Goal: Task Accomplishment & Management: Complete application form

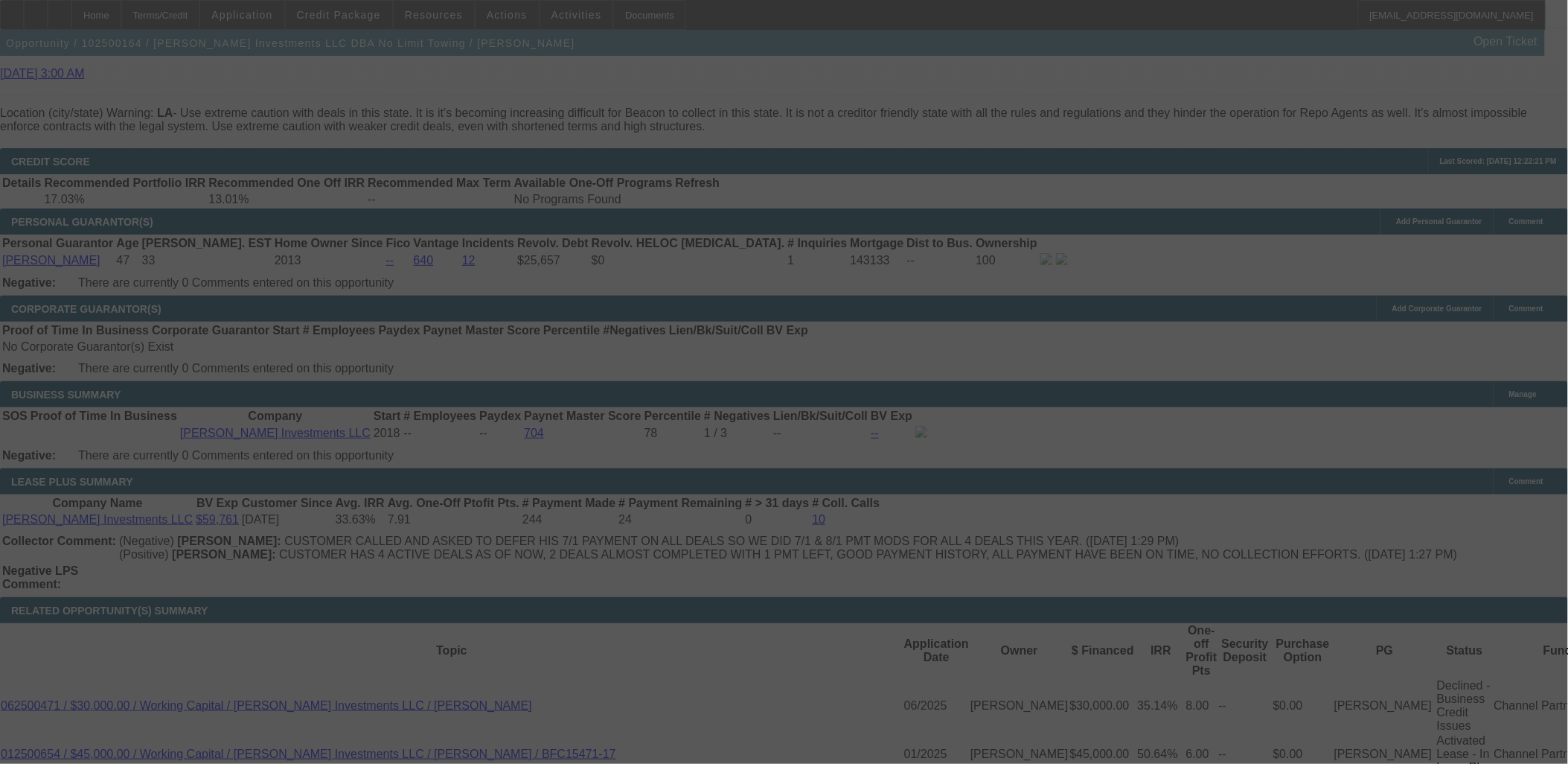
scroll to position [2223, 0]
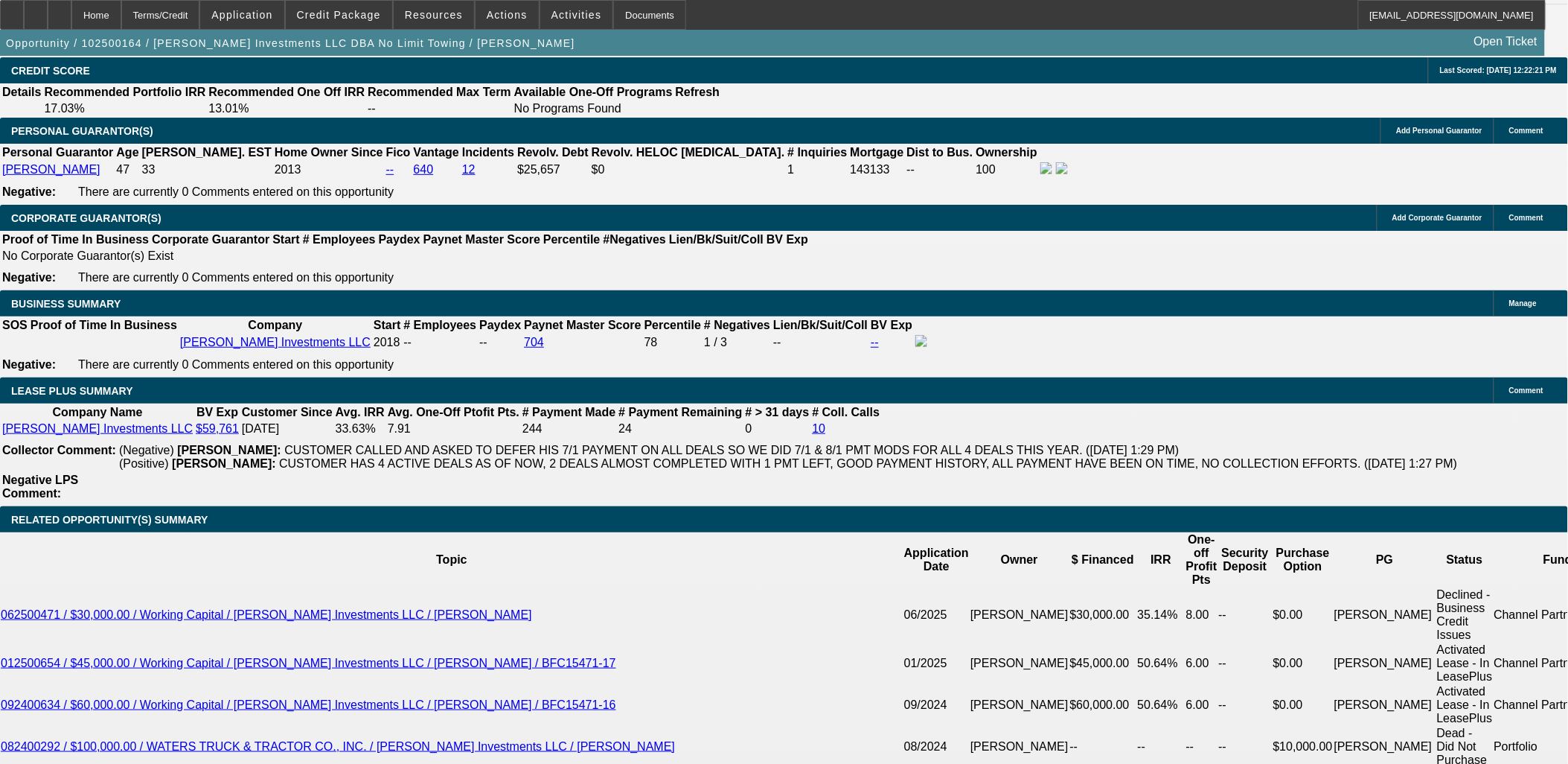
select select "0"
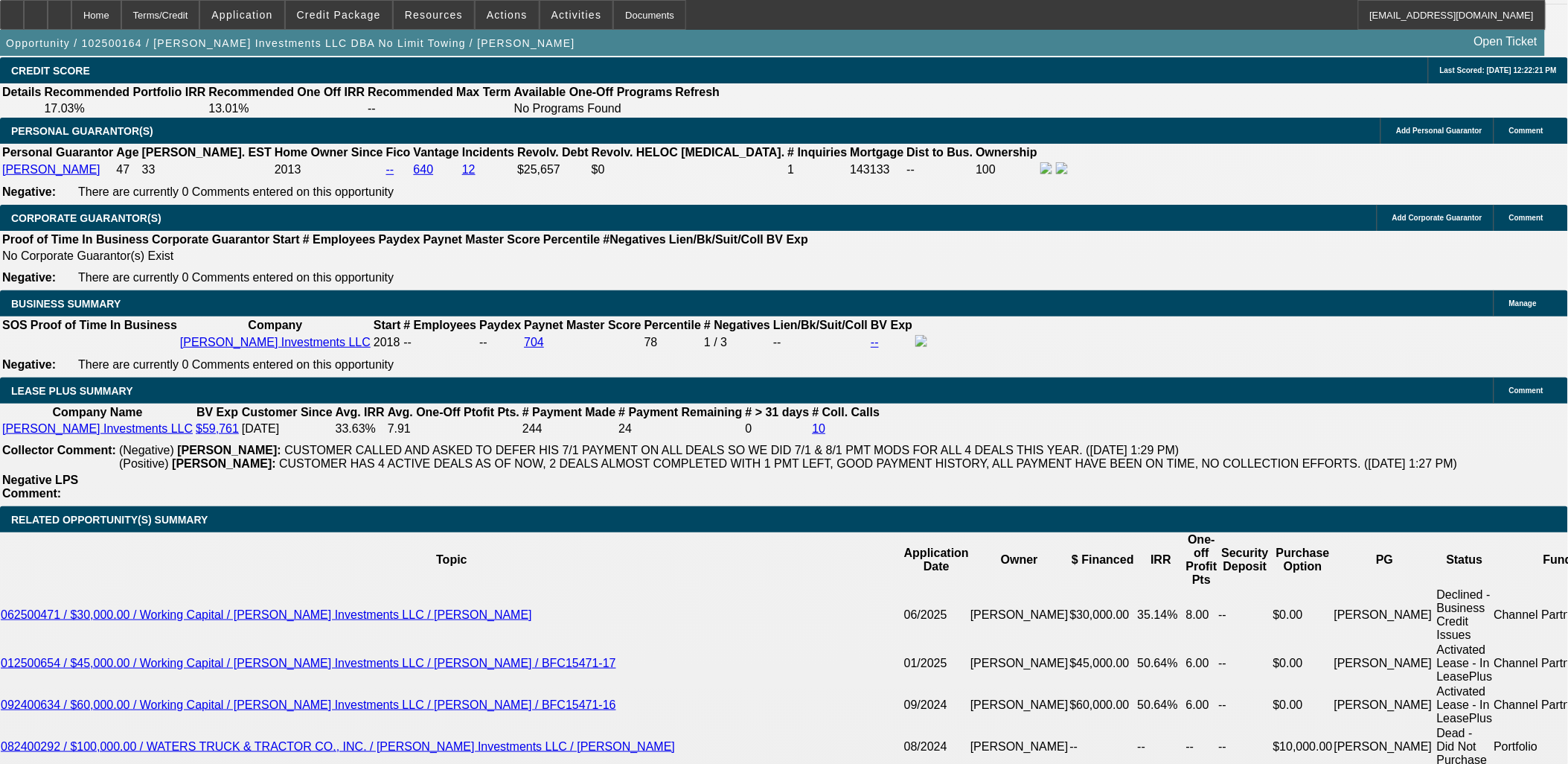
select select "0"
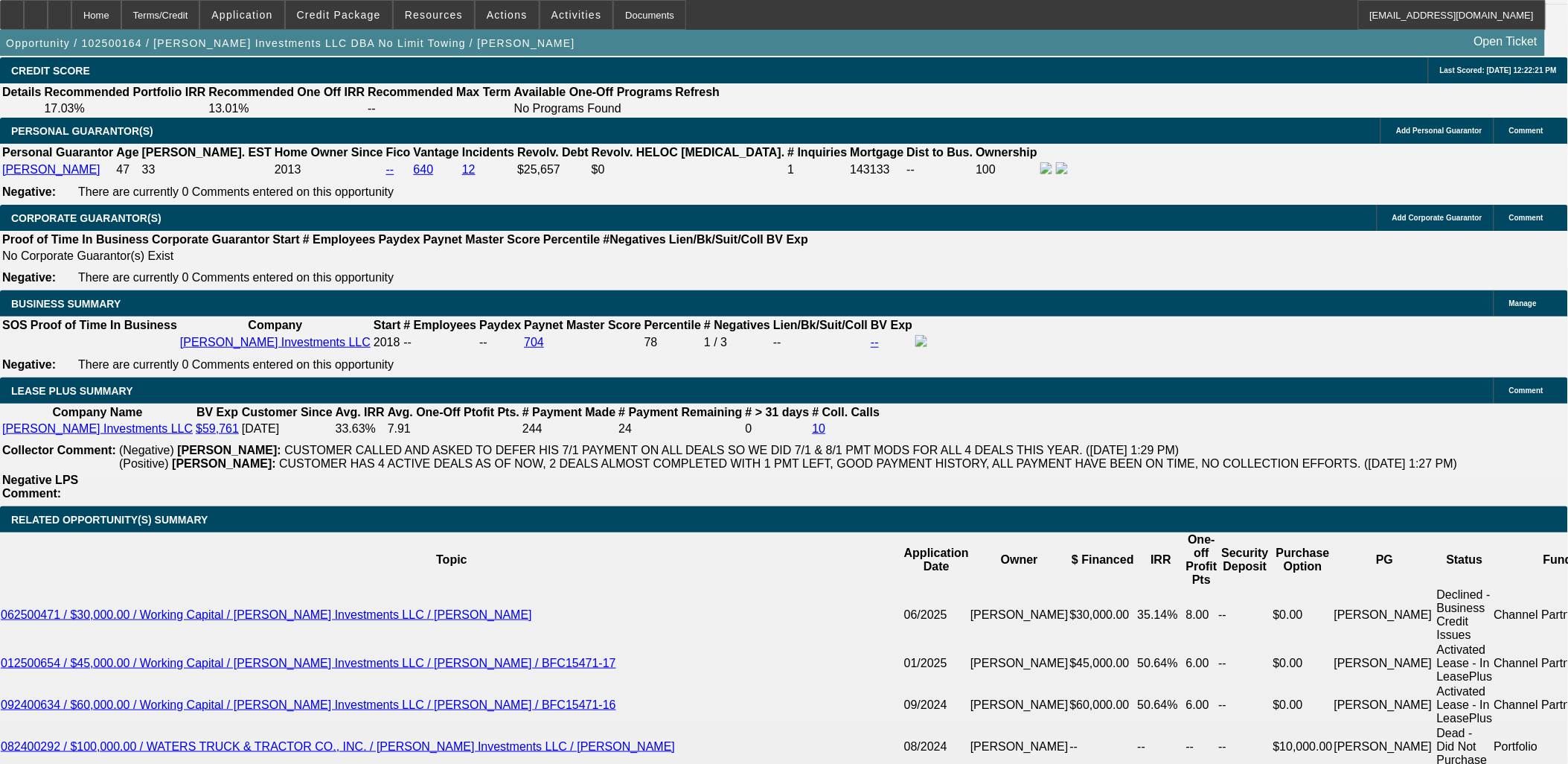
select select "0"
select select "1"
select select "2"
select select "6"
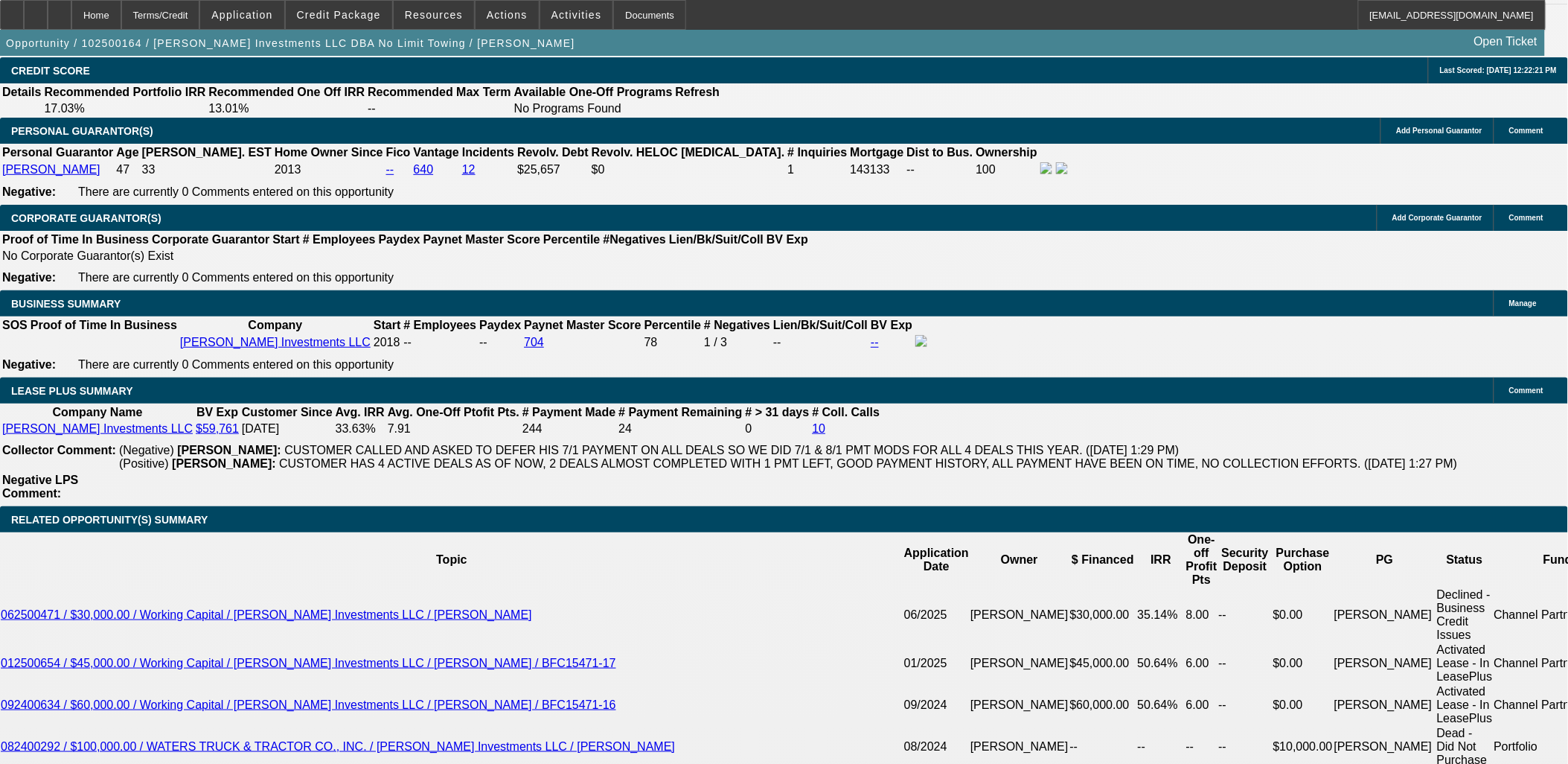
select select "1"
select select "2"
select select "6"
select select "1"
select select "2"
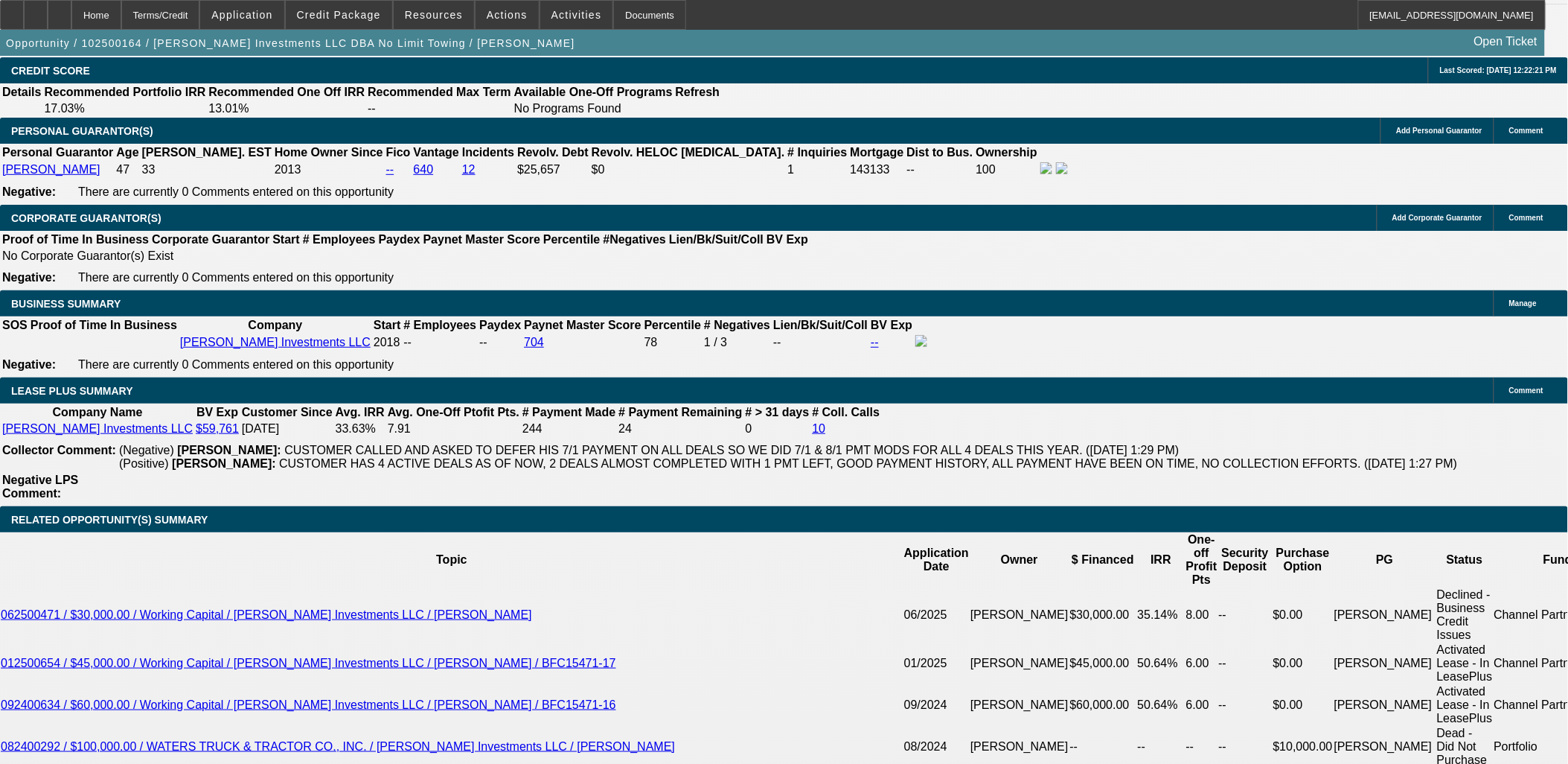
select select "6"
select select "1"
select select "2"
select select "6"
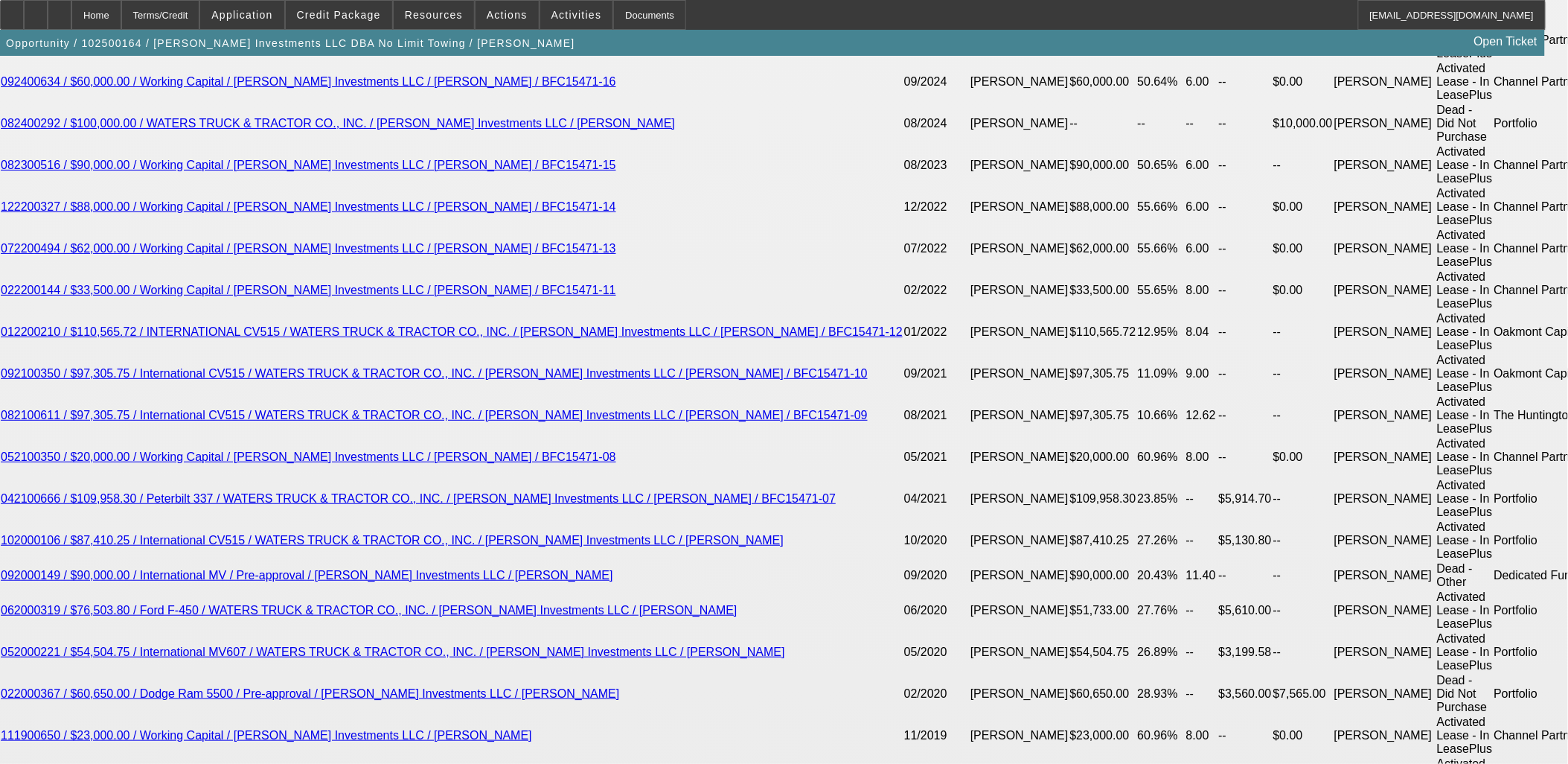
scroll to position [2885, 0]
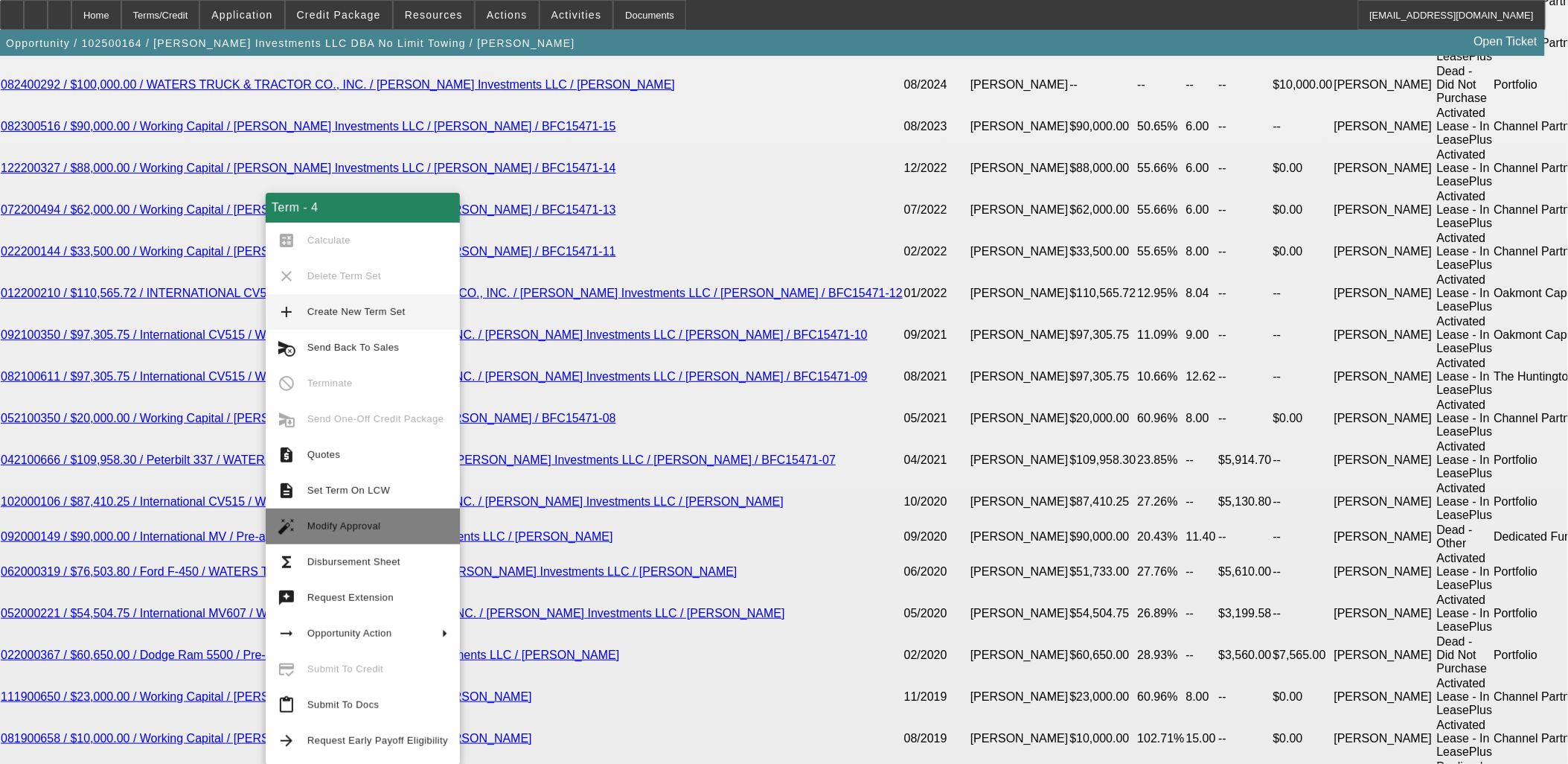
click at [371, 521] on span "Modify Approval" at bounding box center [344, 526] width 74 height 12
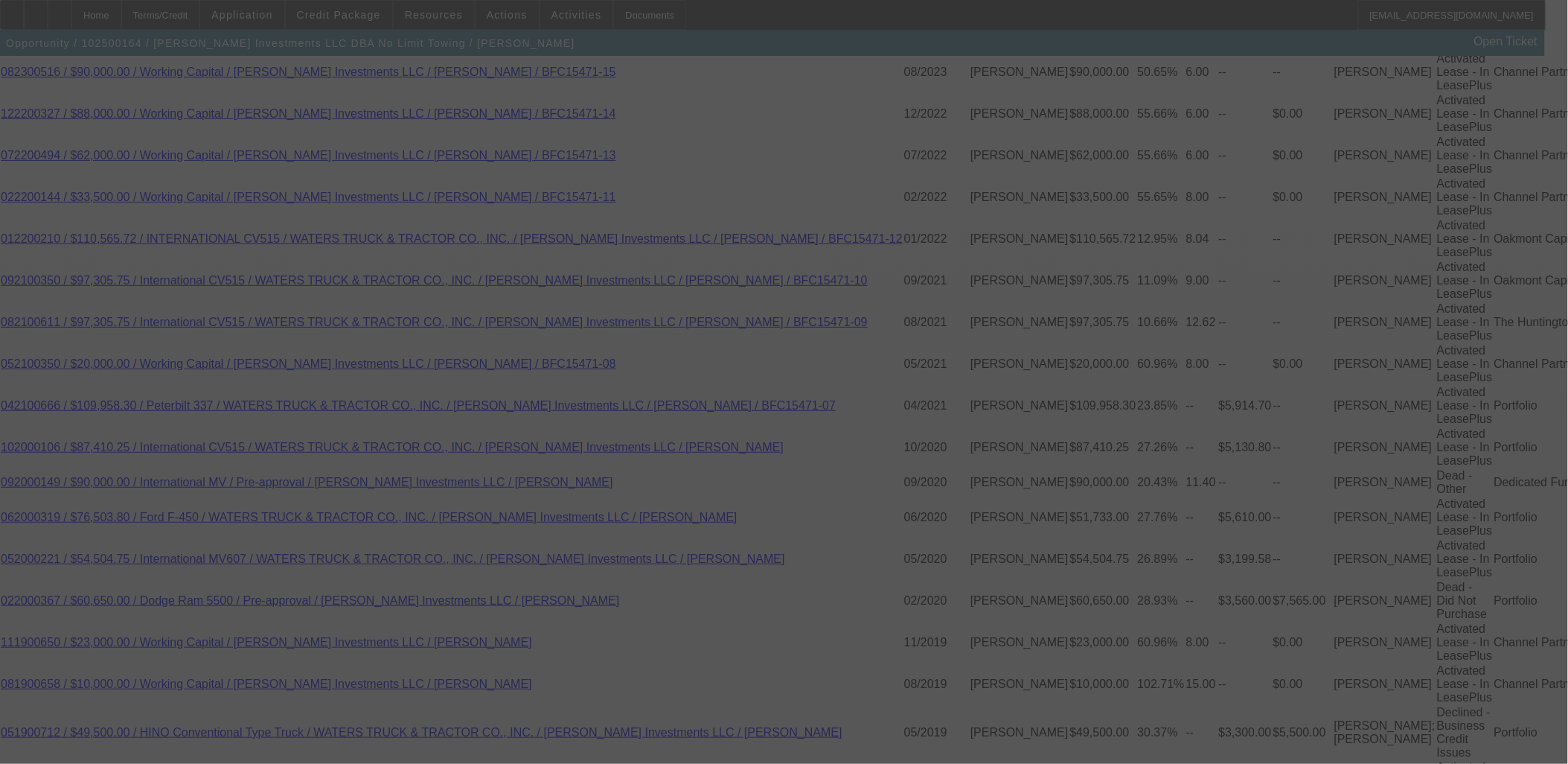
scroll to position [2968, 0]
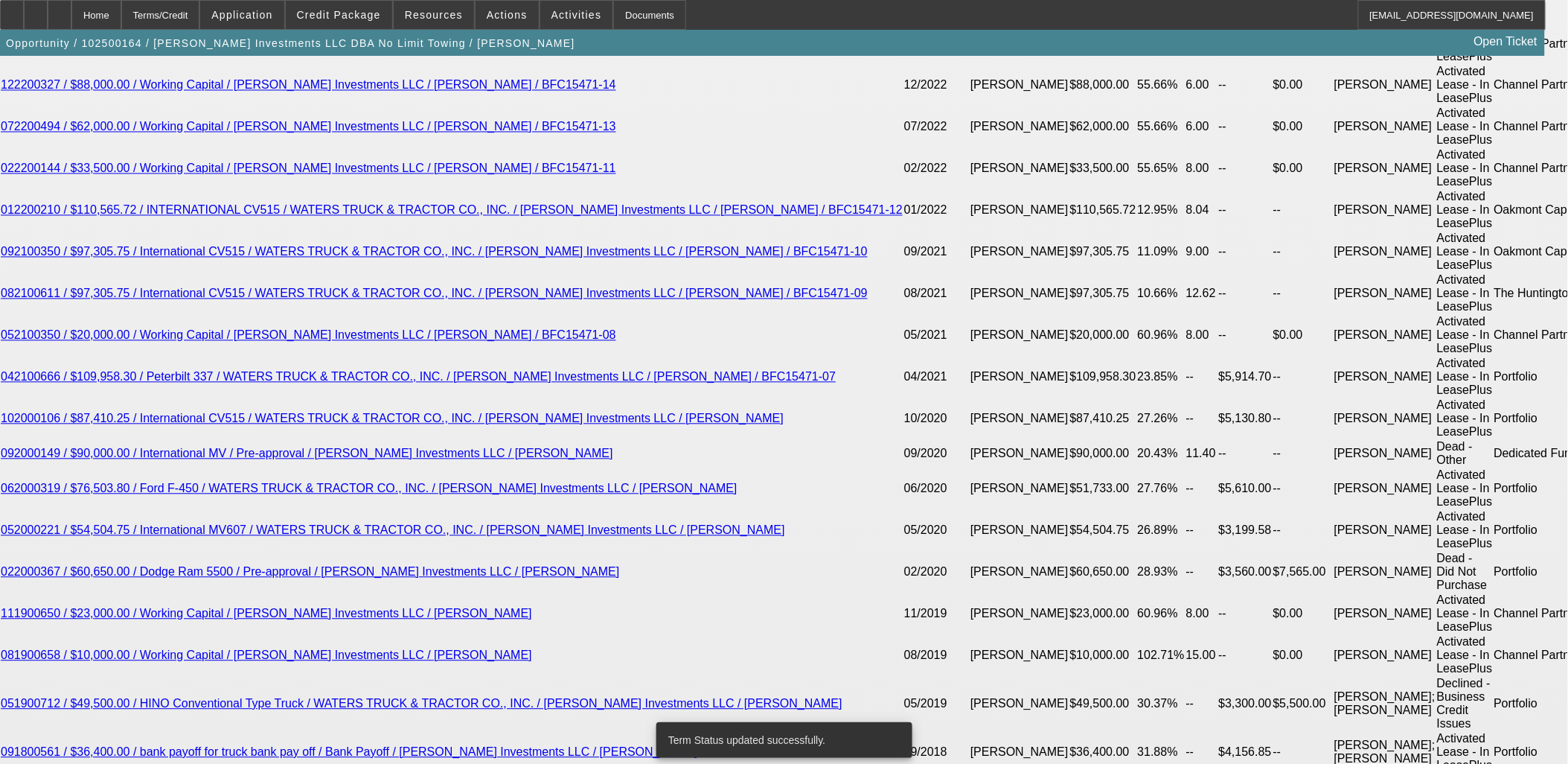
select select "0"
select select "2"
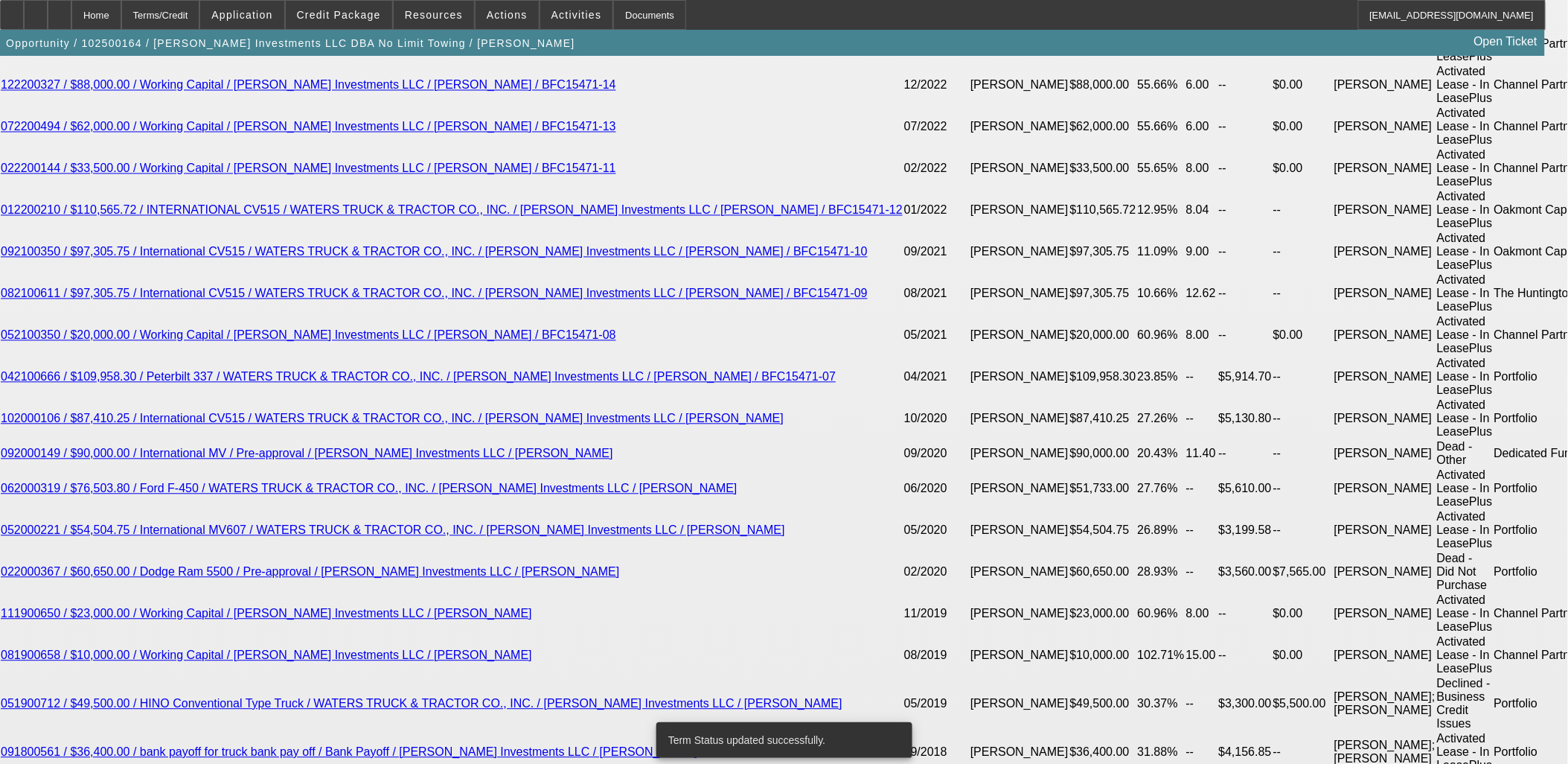
select select "0"
select select "6"
select select "0"
select select "2"
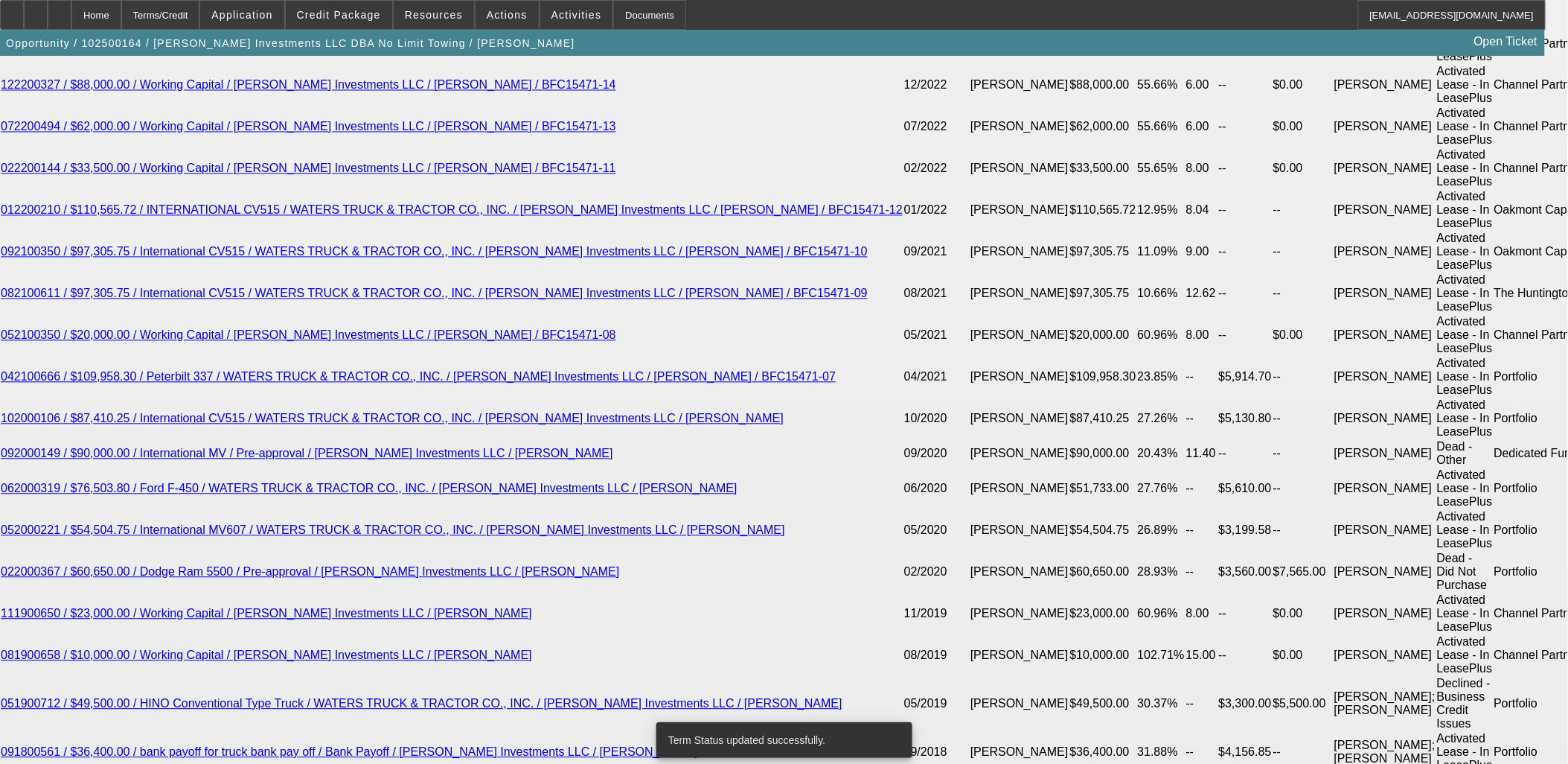
select select "0"
select select "6"
select select "0"
select select "2"
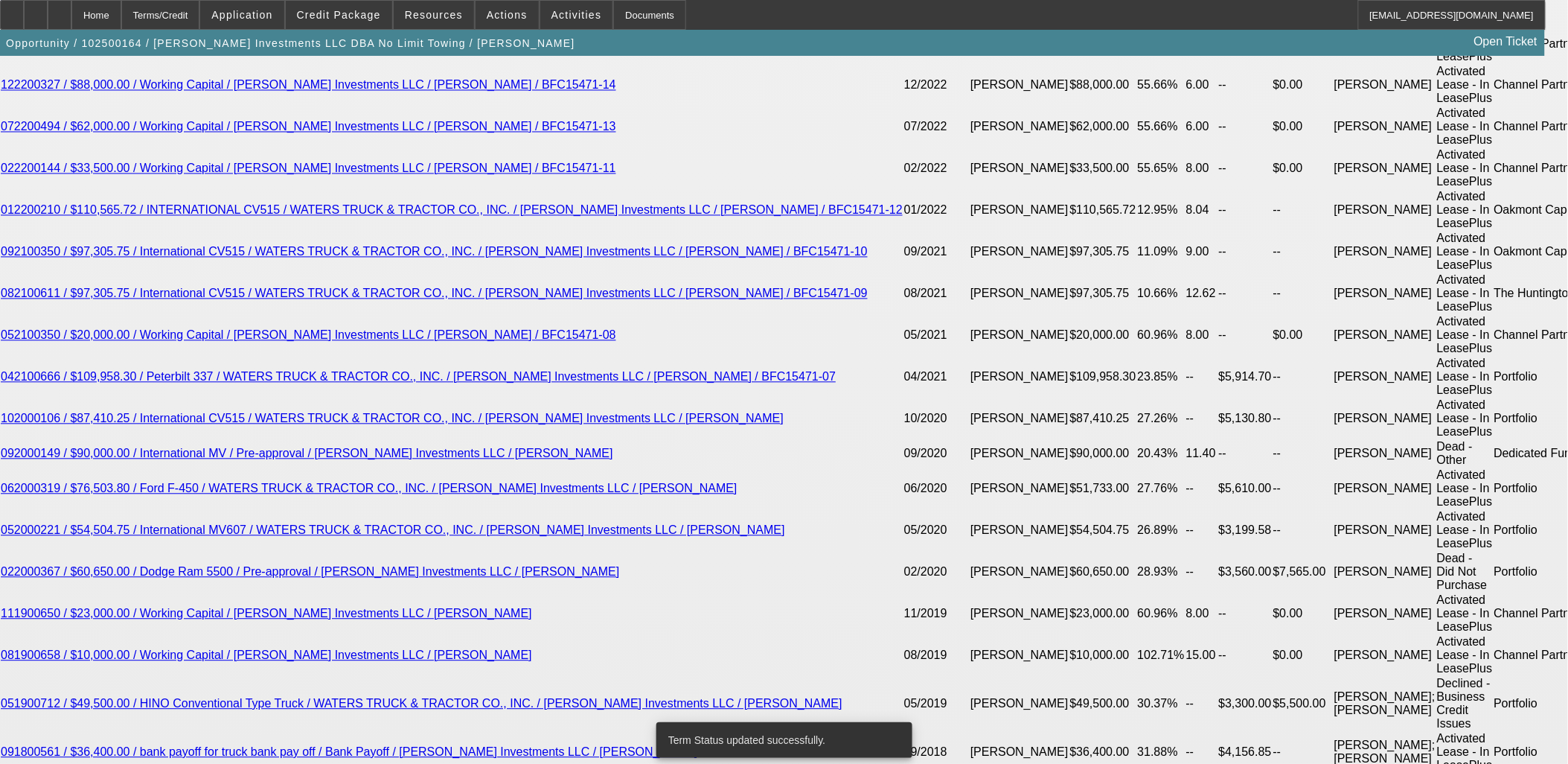
select select "0"
select select "6"
select select "0"
select select "2"
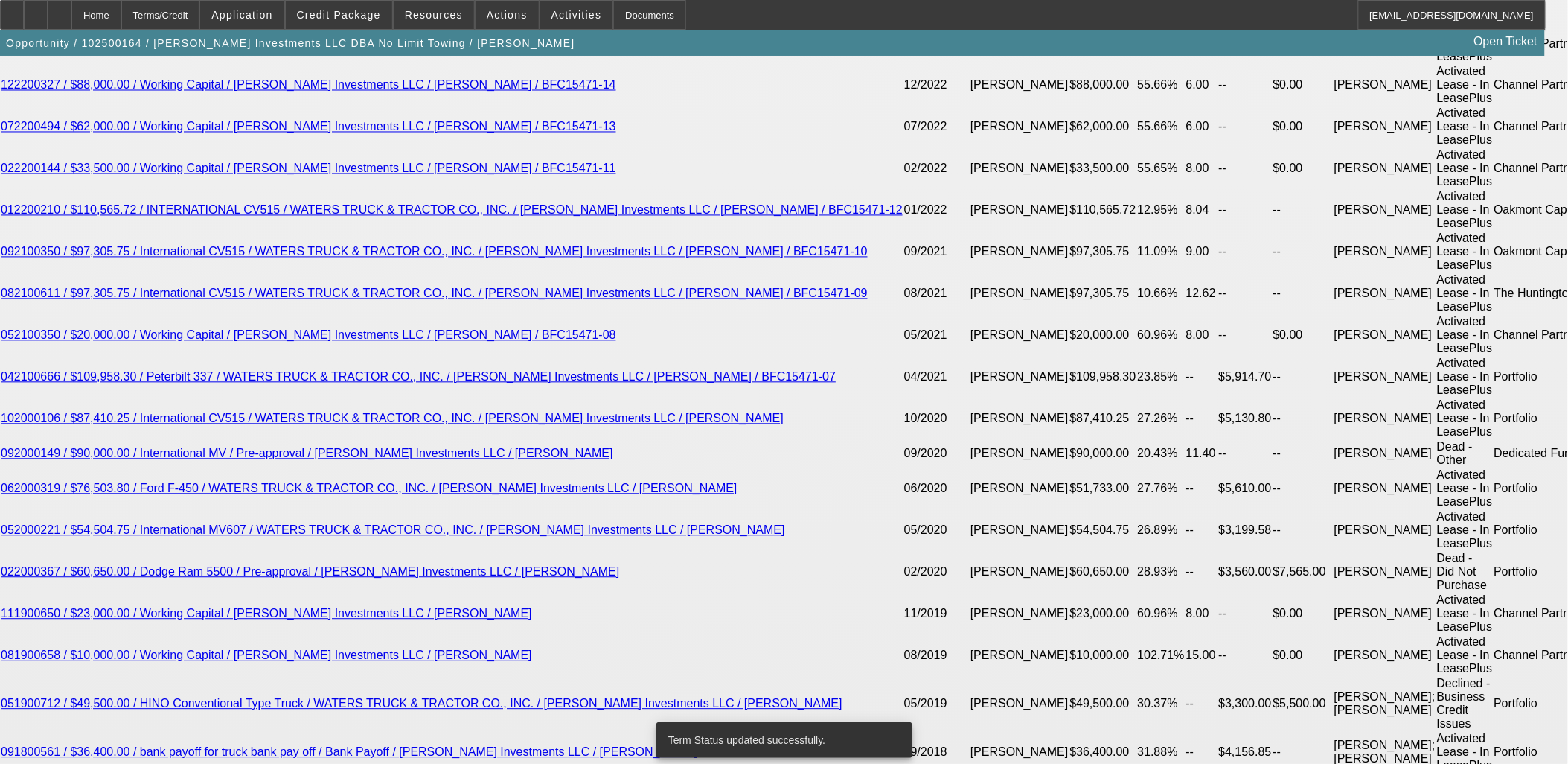
select select "0"
select select "6"
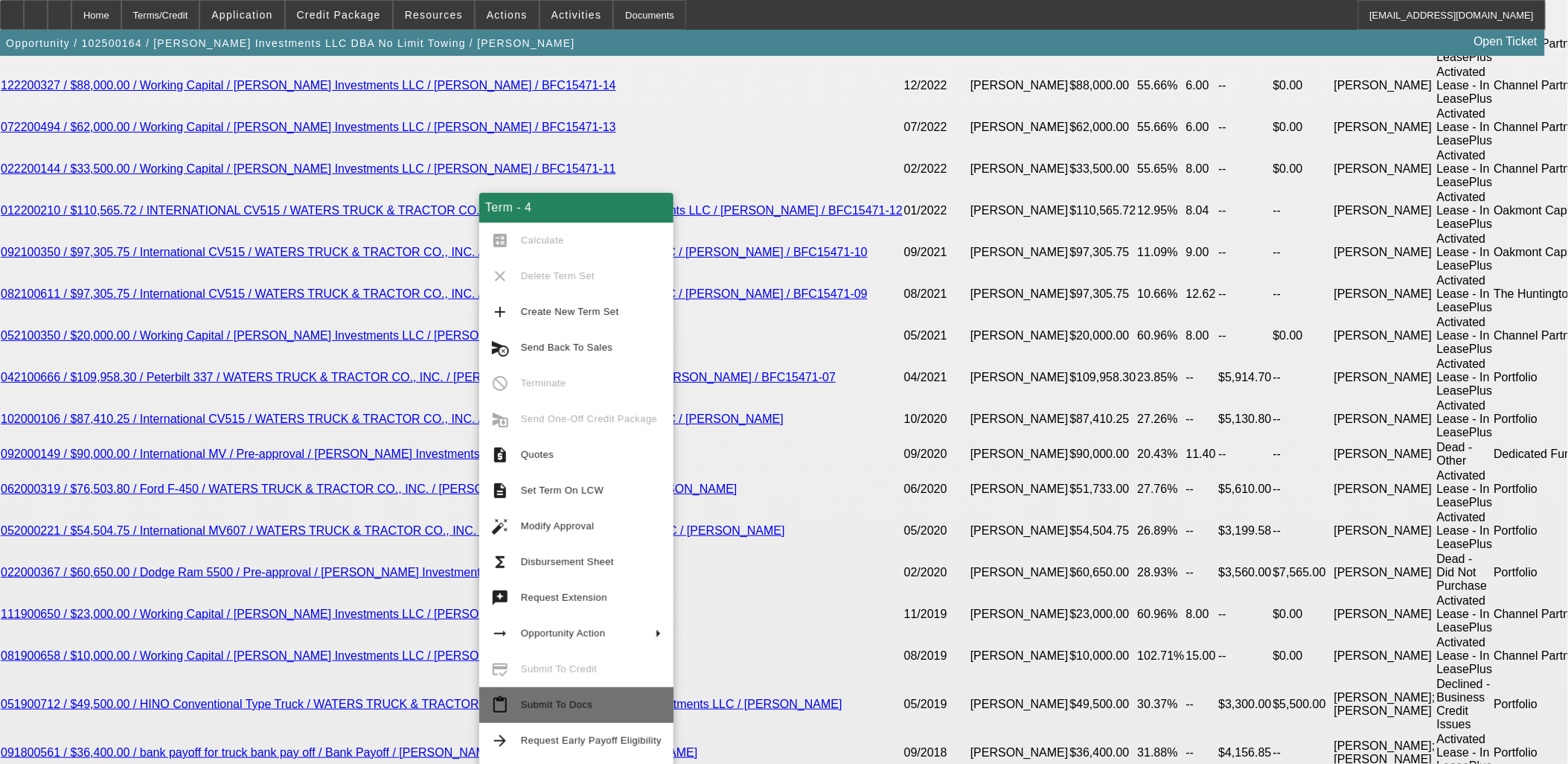
click at [622, 711] on span "Submit To Docs" at bounding box center [591, 705] width 140 height 18
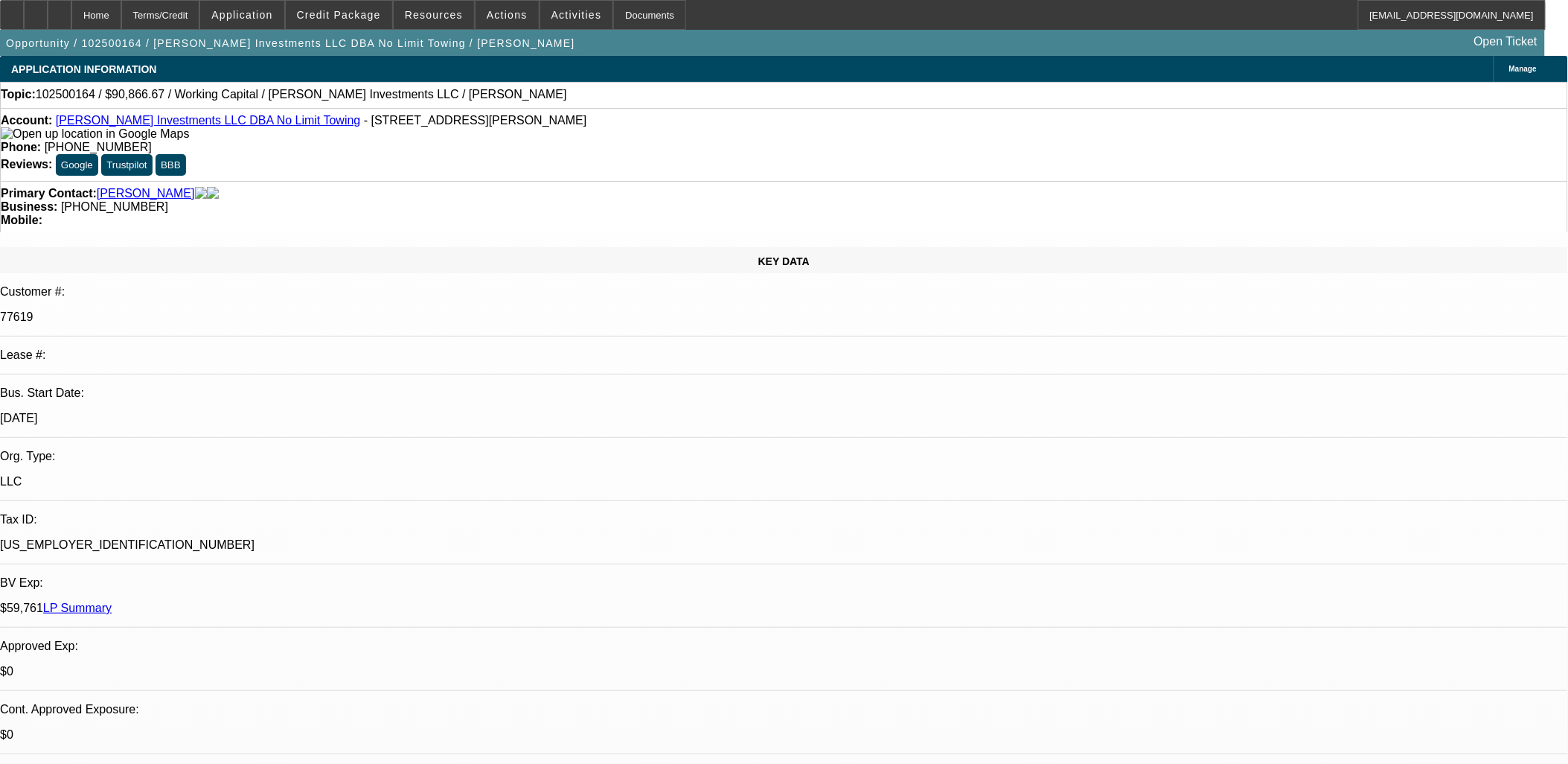
select select "0"
select select "2"
select select "0"
select select "6"
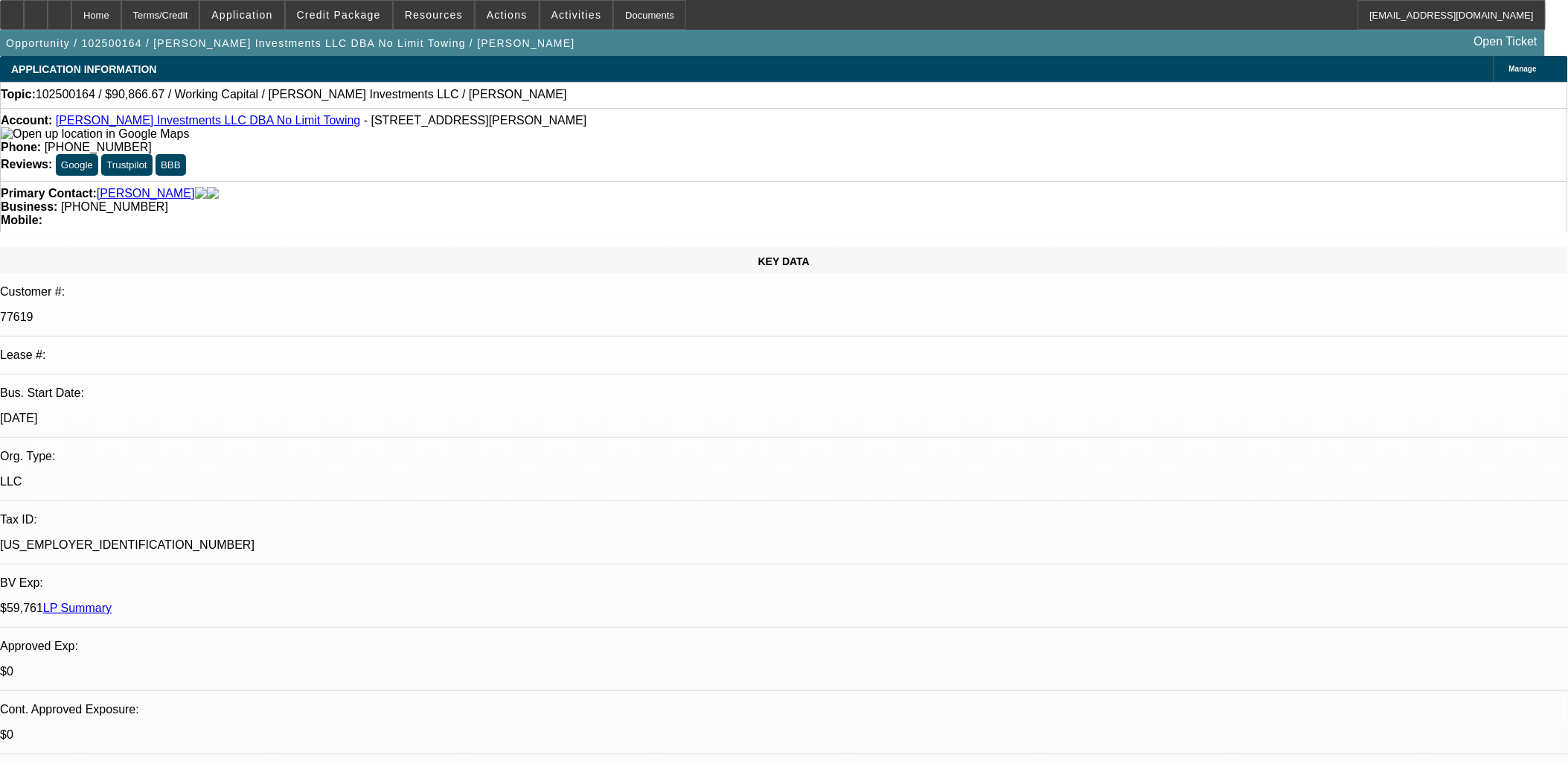
select select "0"
select select "2"
select select "0"
select select "6"
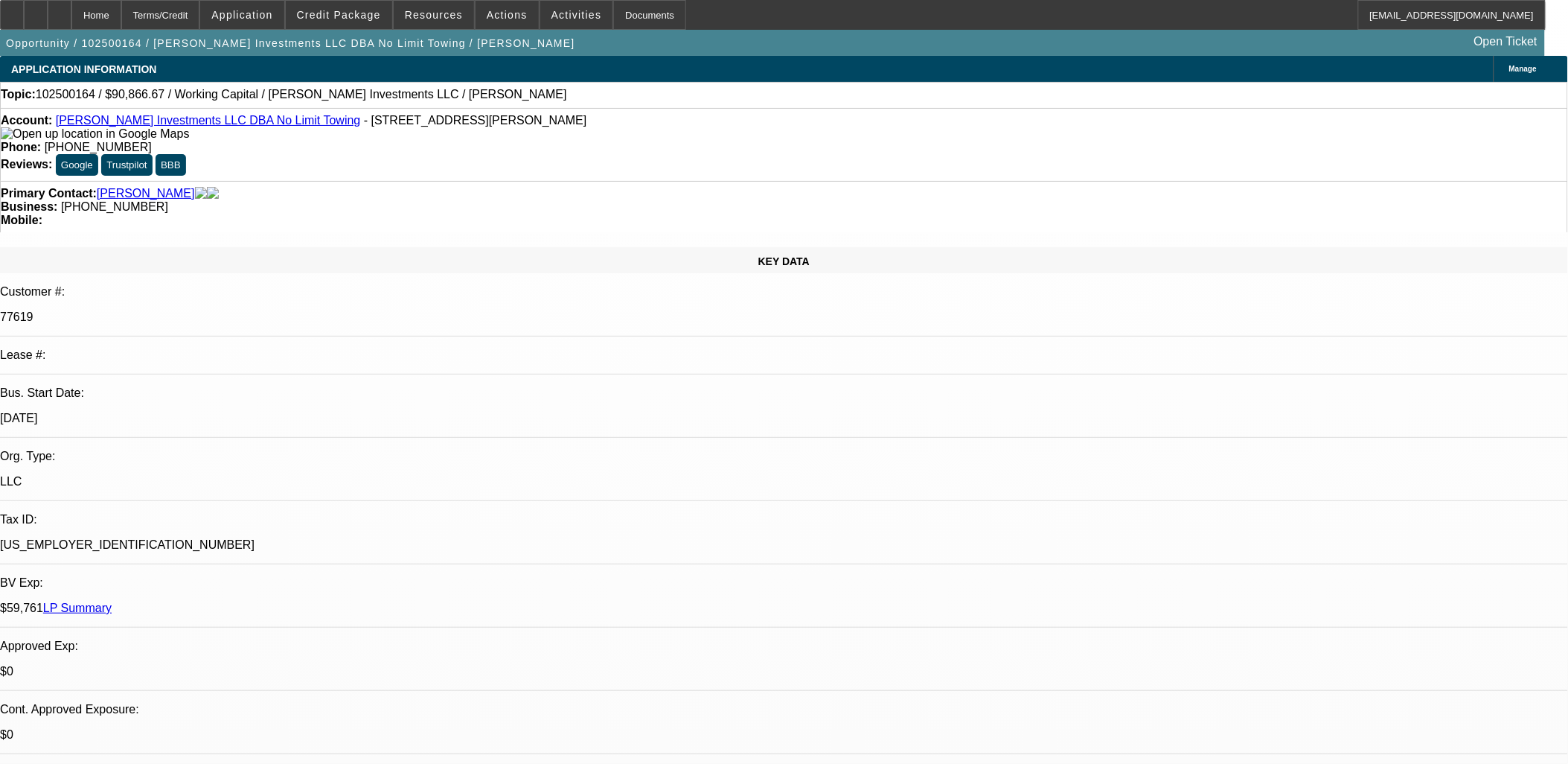
select select "0"
select select "2"
select select "0"
select select "6"
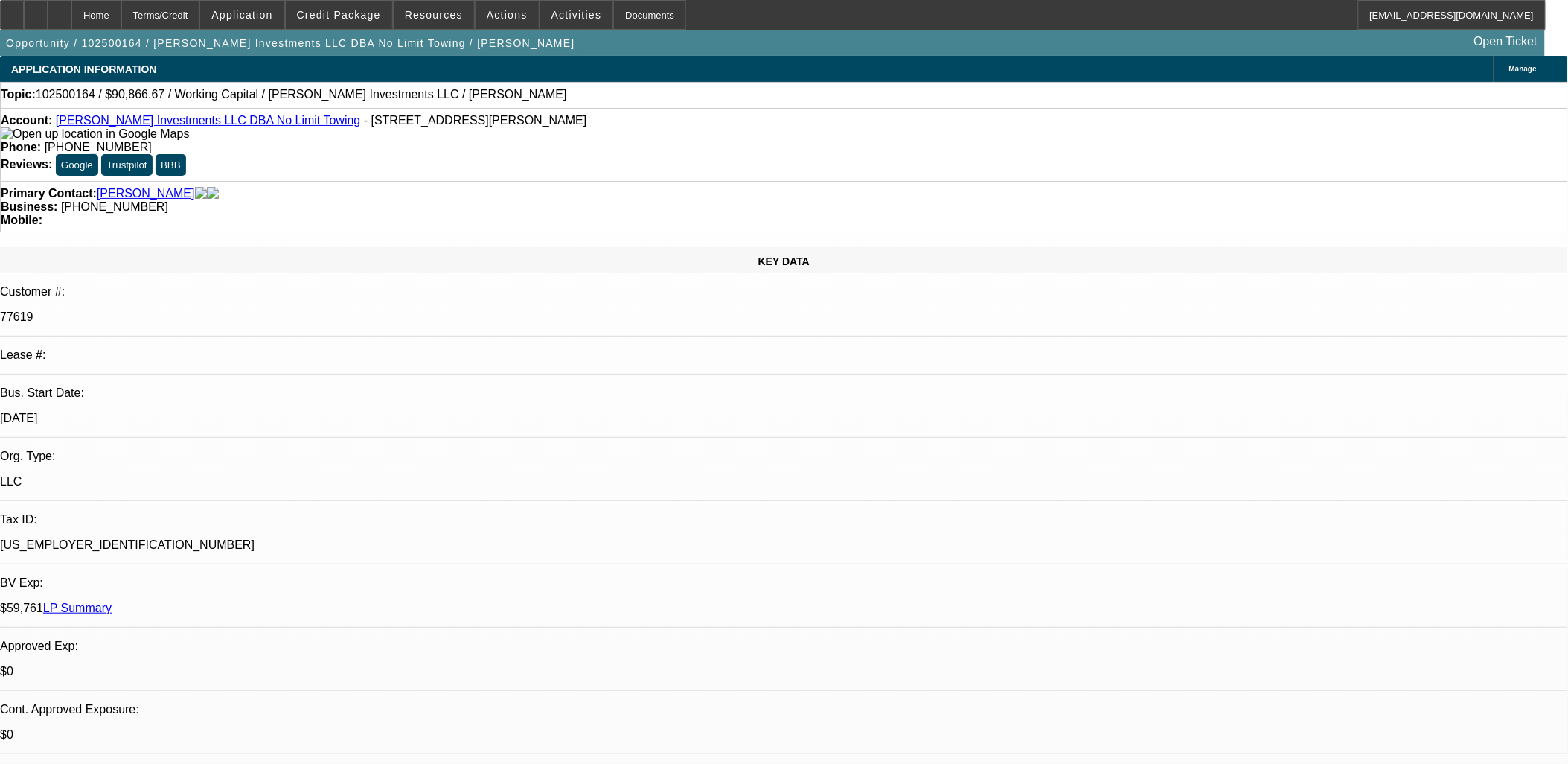
select select "0"
select select "2"
select select "0"
select select "6"
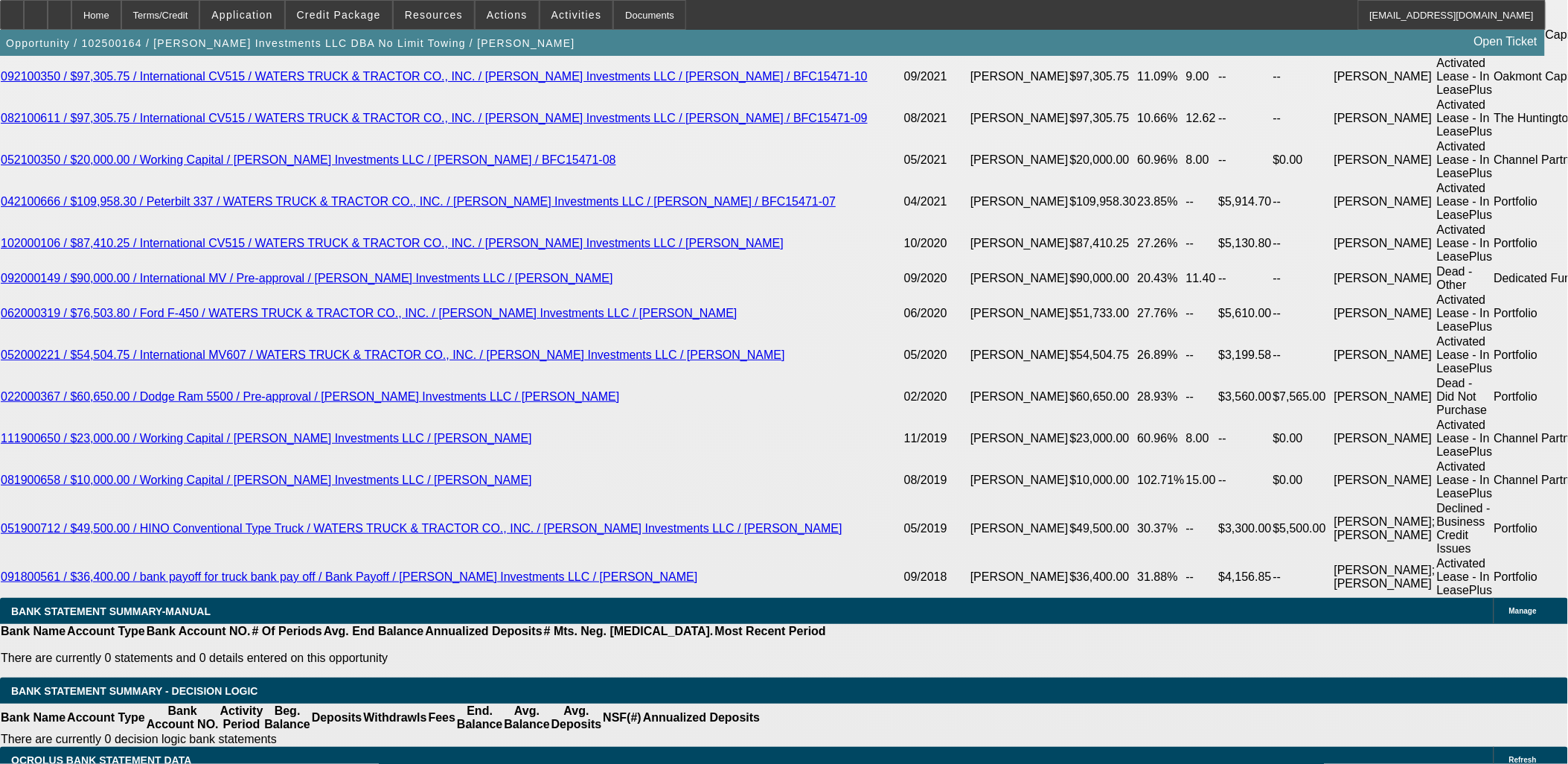
scroll to position [2978, 0]
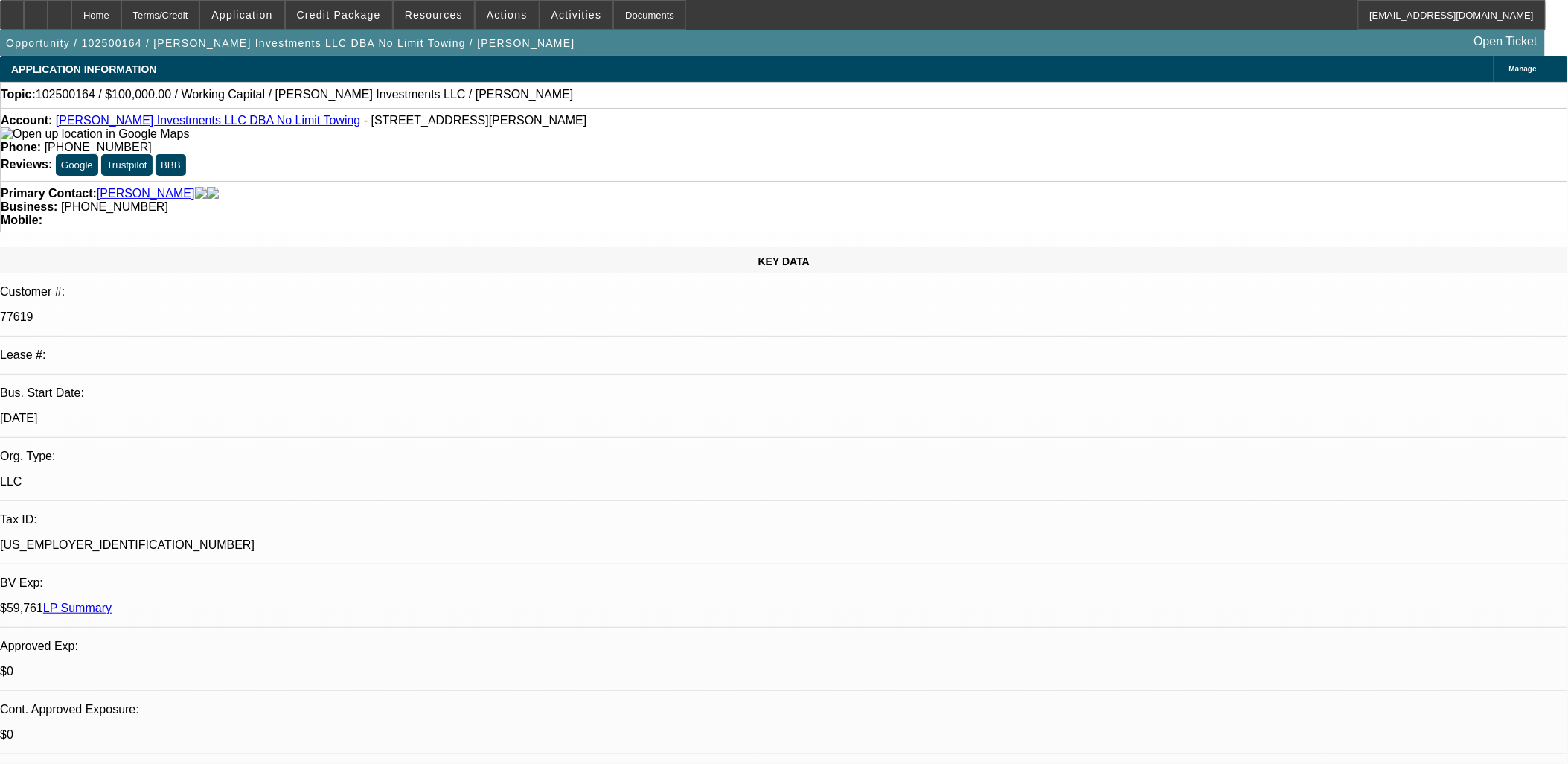
select select "0"
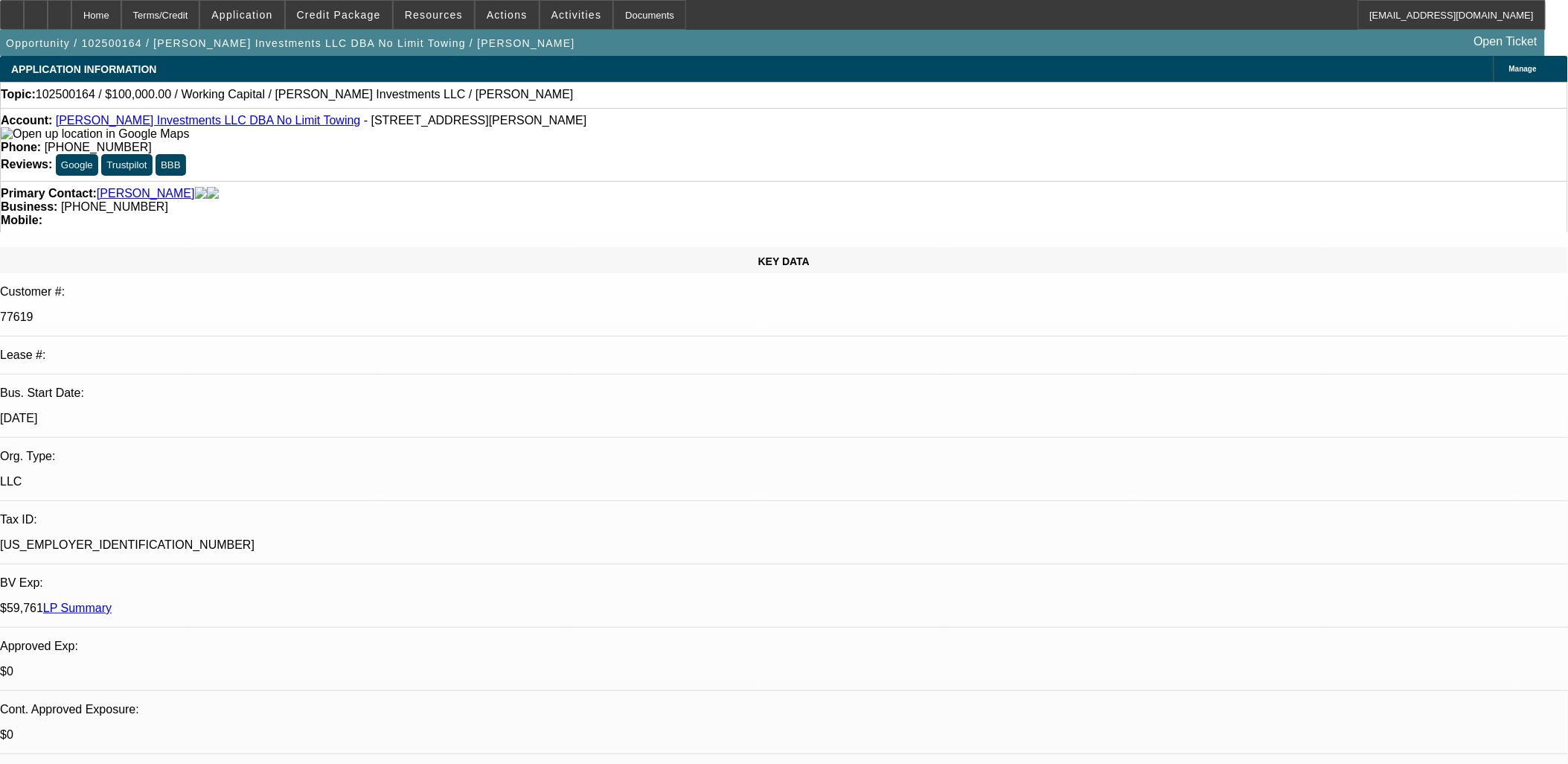
select select "0"
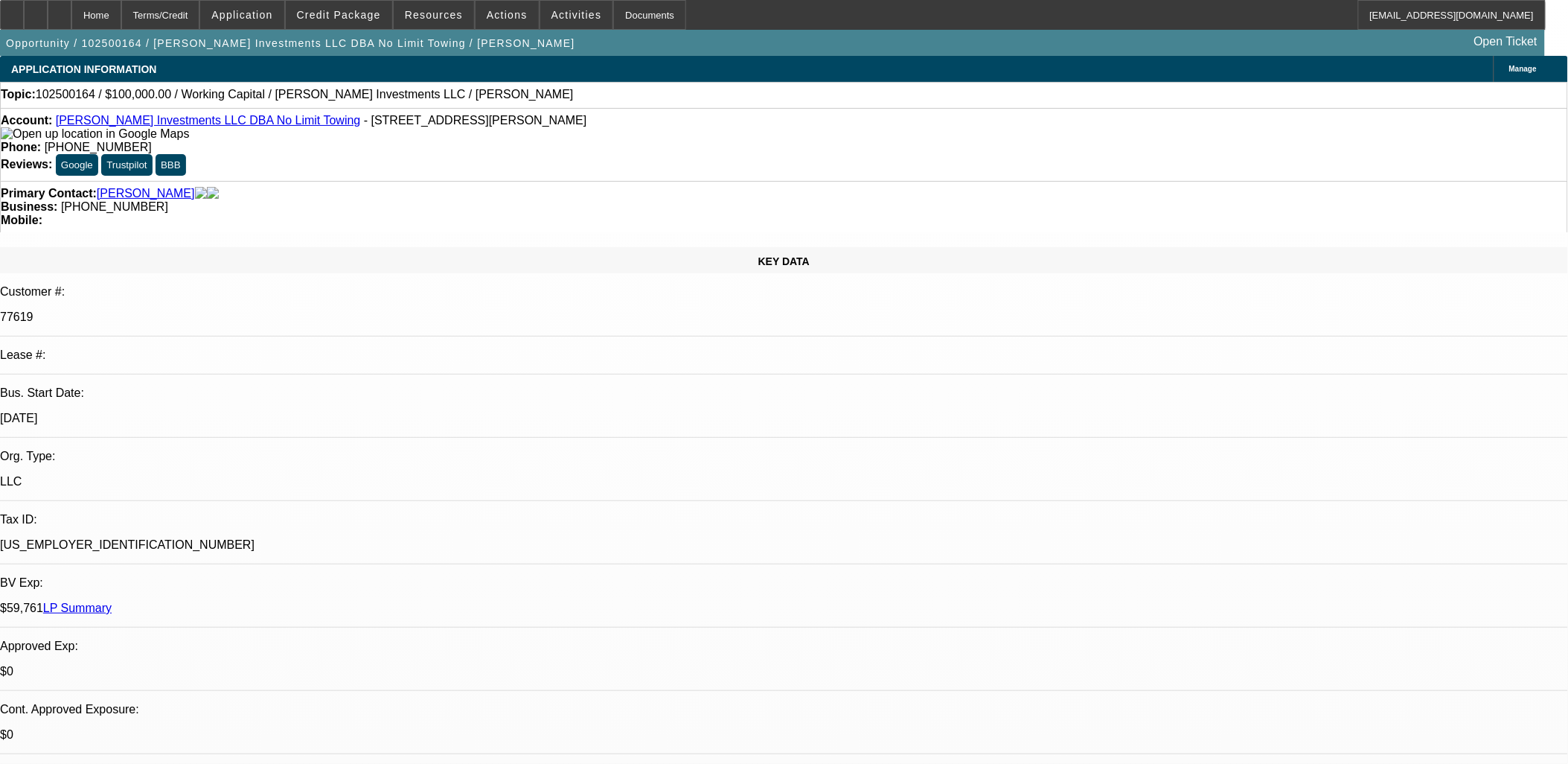
select select "0"
select select "1"
select select "2"
select select "6"
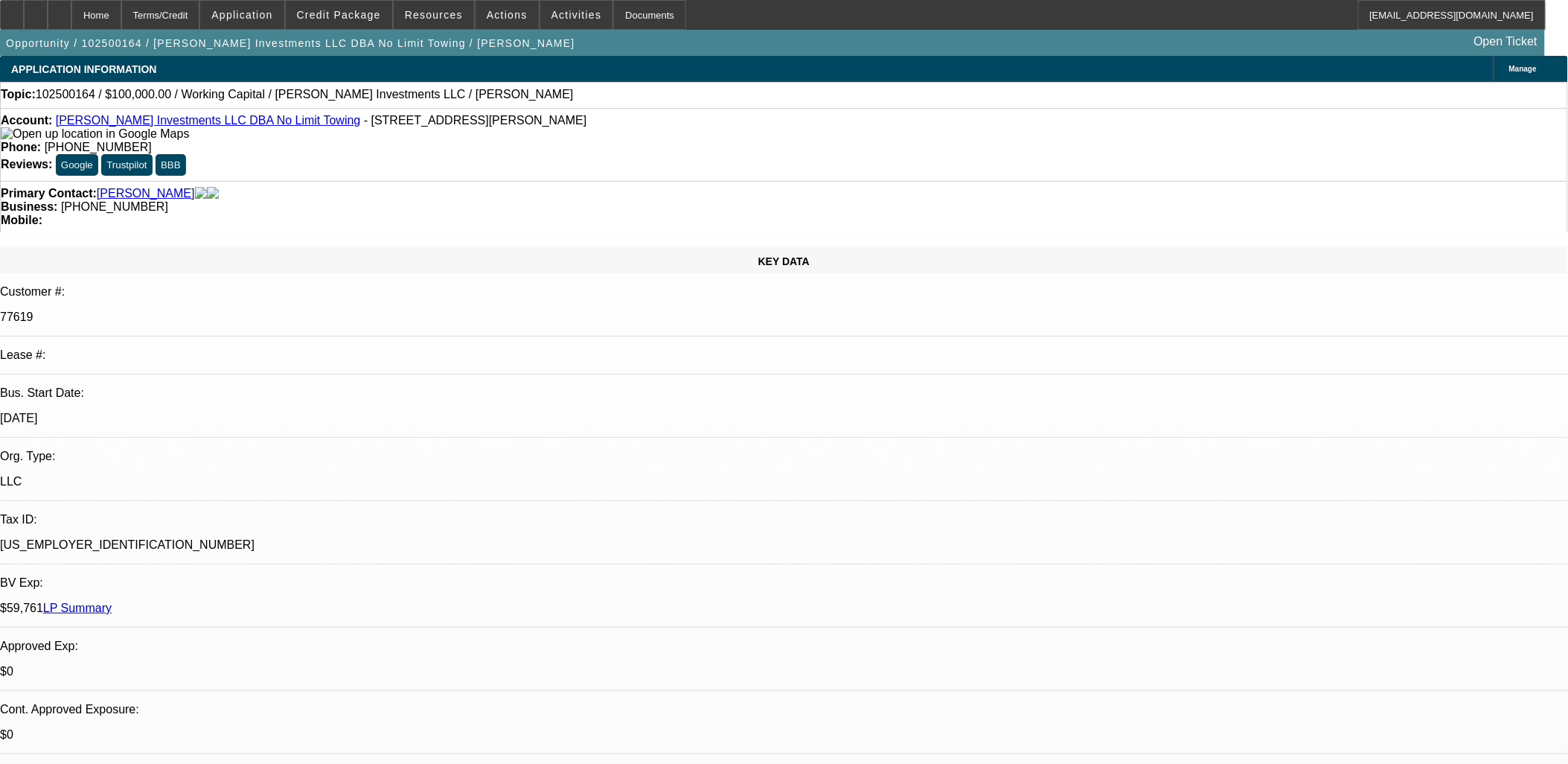
select select "1"
select select "2"
select select "6"
select select "1"
select select "2"
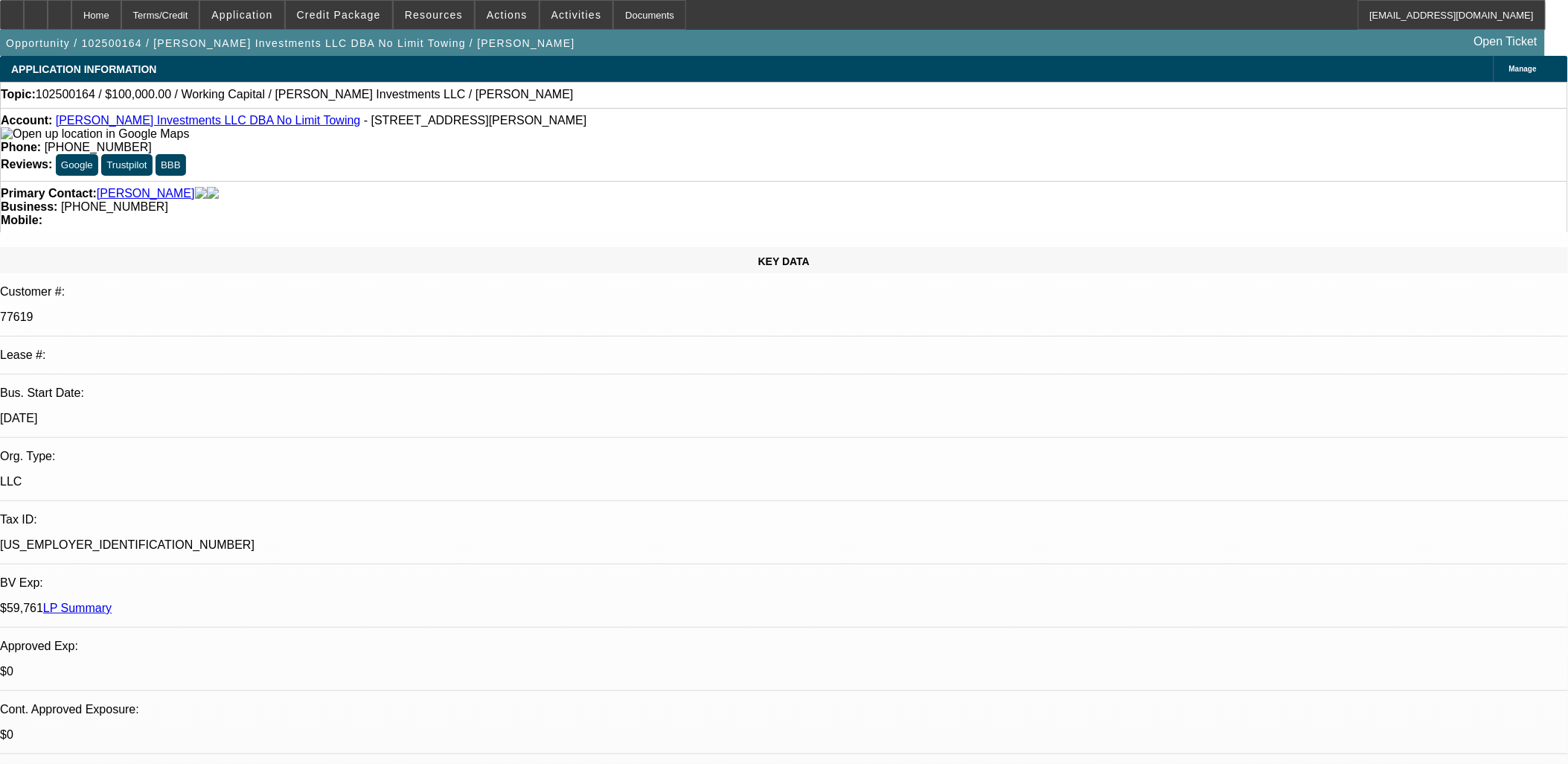
select select "6"
select select "1"
select select "2"
select select "6"
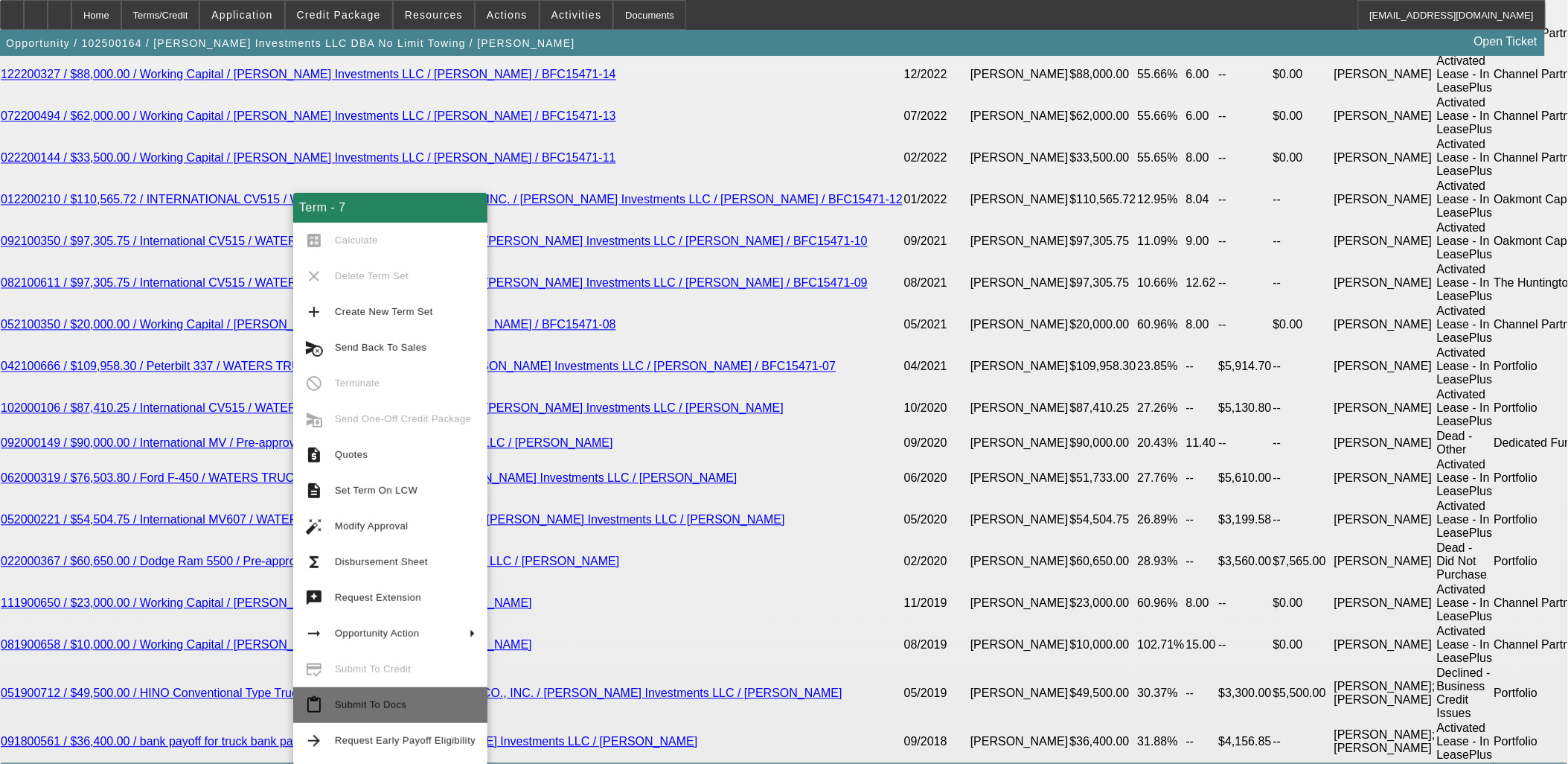
click at [457, 696] on span "Submit To Docs" at bounding box center [404, 705] width 140 height 18
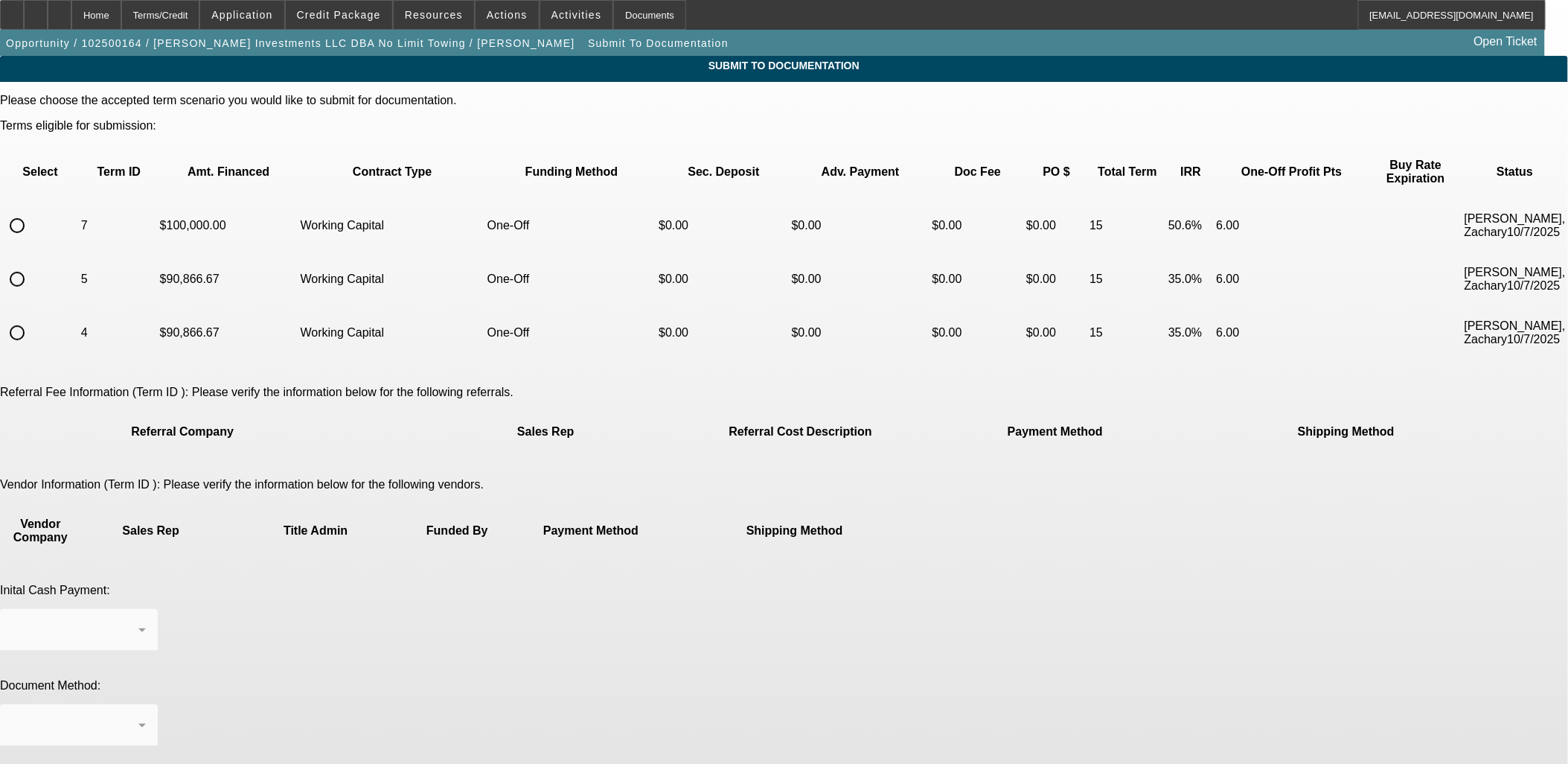
click at [32, 214] on input "radio" at bounding box center [17, 225] width 30 height 30
radio input "true"
click at [138, 716] on div at bounding box center [75, 725] width 127 height 18
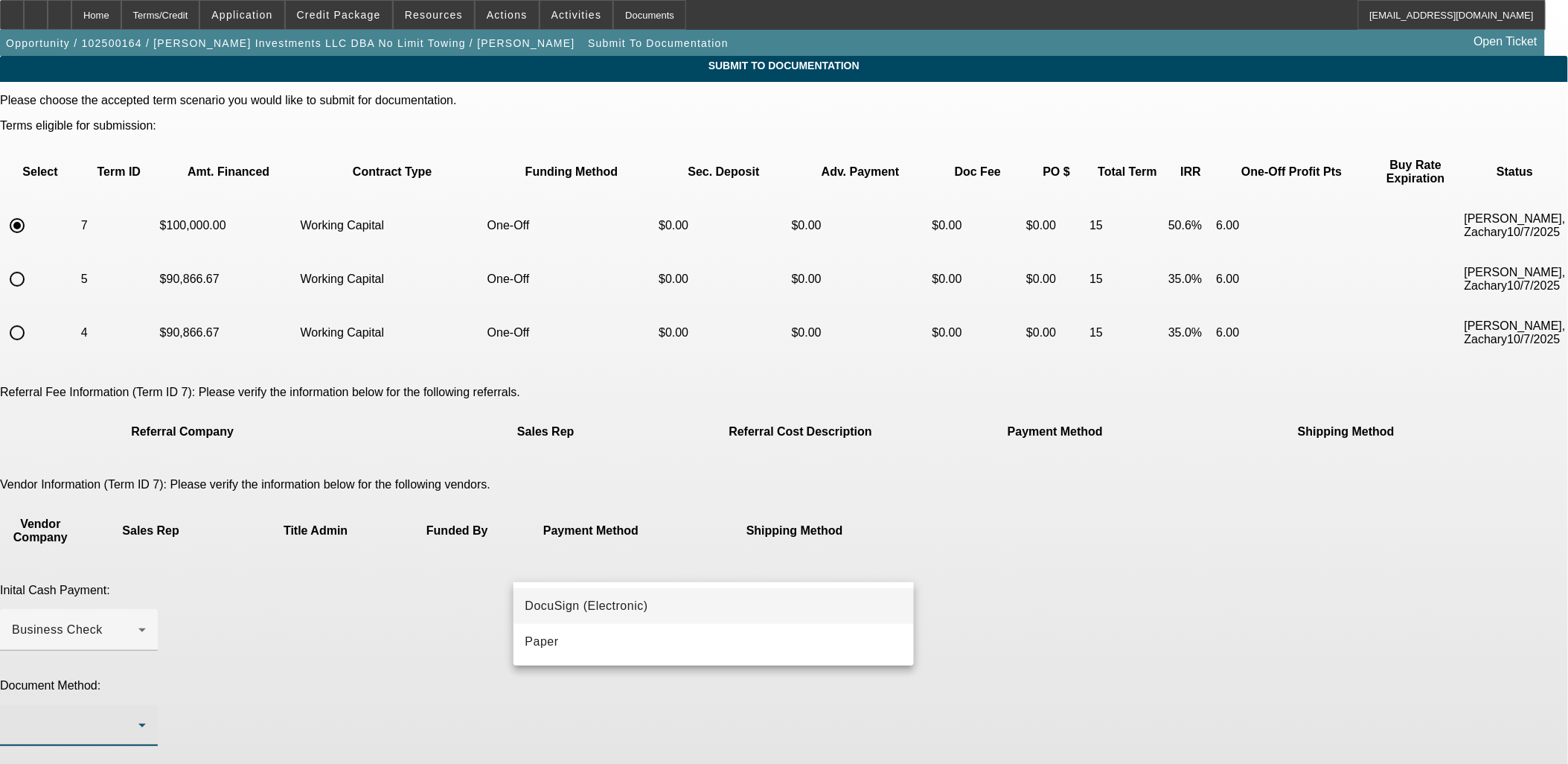
click at [775, 597] on mat-option "DocuSign (Electronic)" at bounding box center [714, 606] width 401 height 36
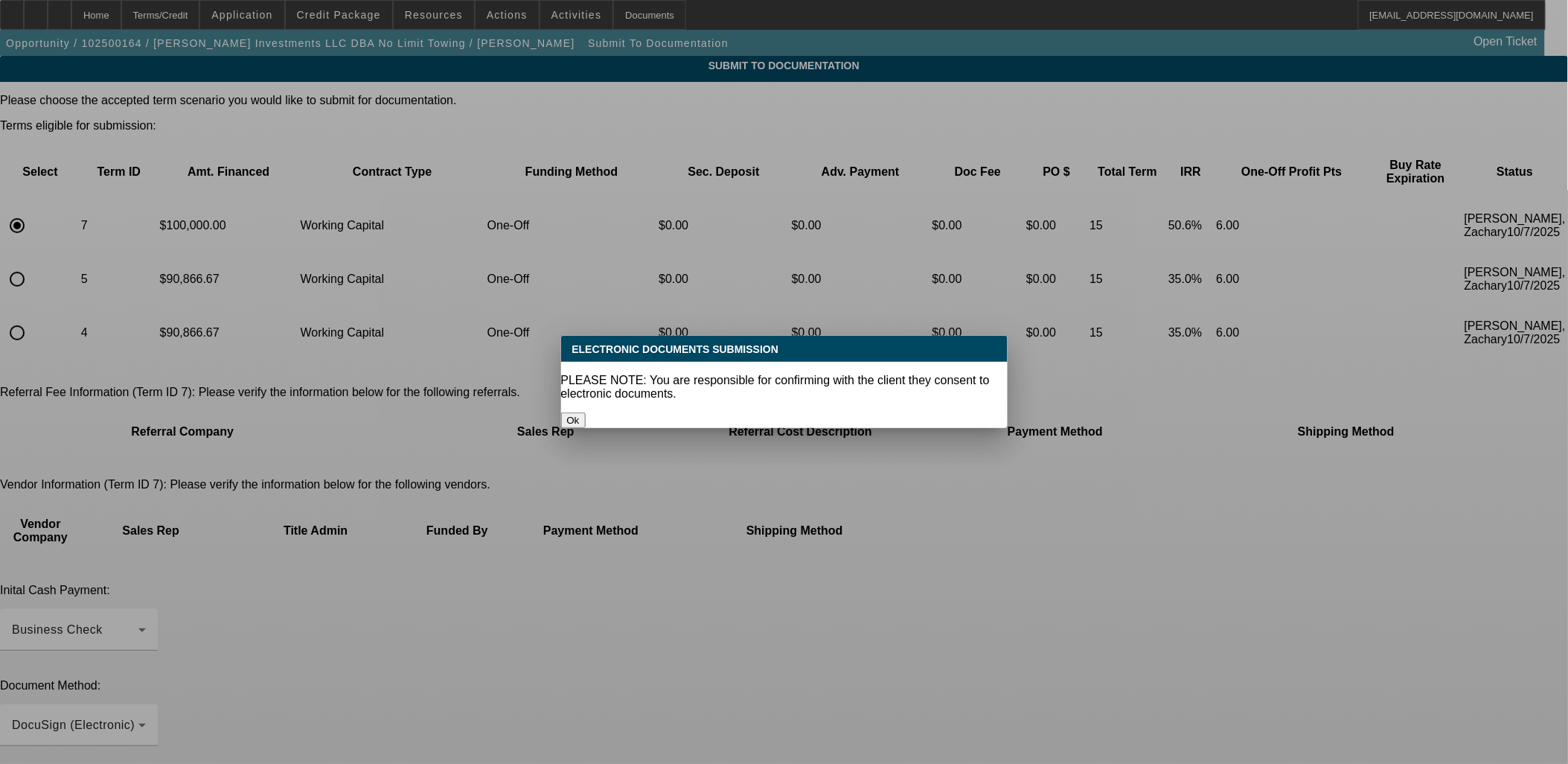
drag, startPoint x: 857, startPoint y: 693, endPoint x: 865, endPoint y: 713, distance: 21.5
click at [862, 694] on div at bounding box center [784, 382] width 1568 height 764
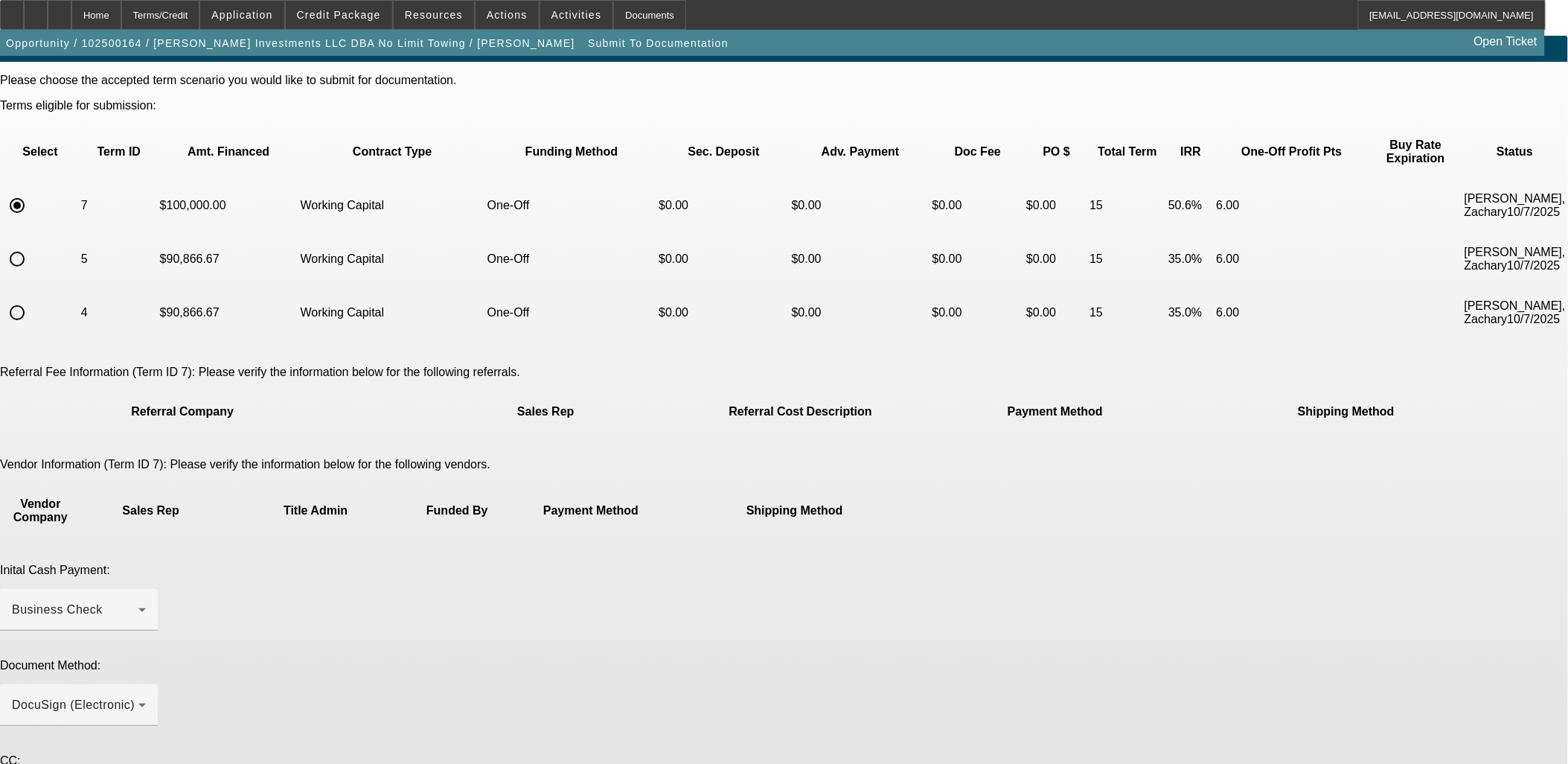
scroll to position [40, 0]
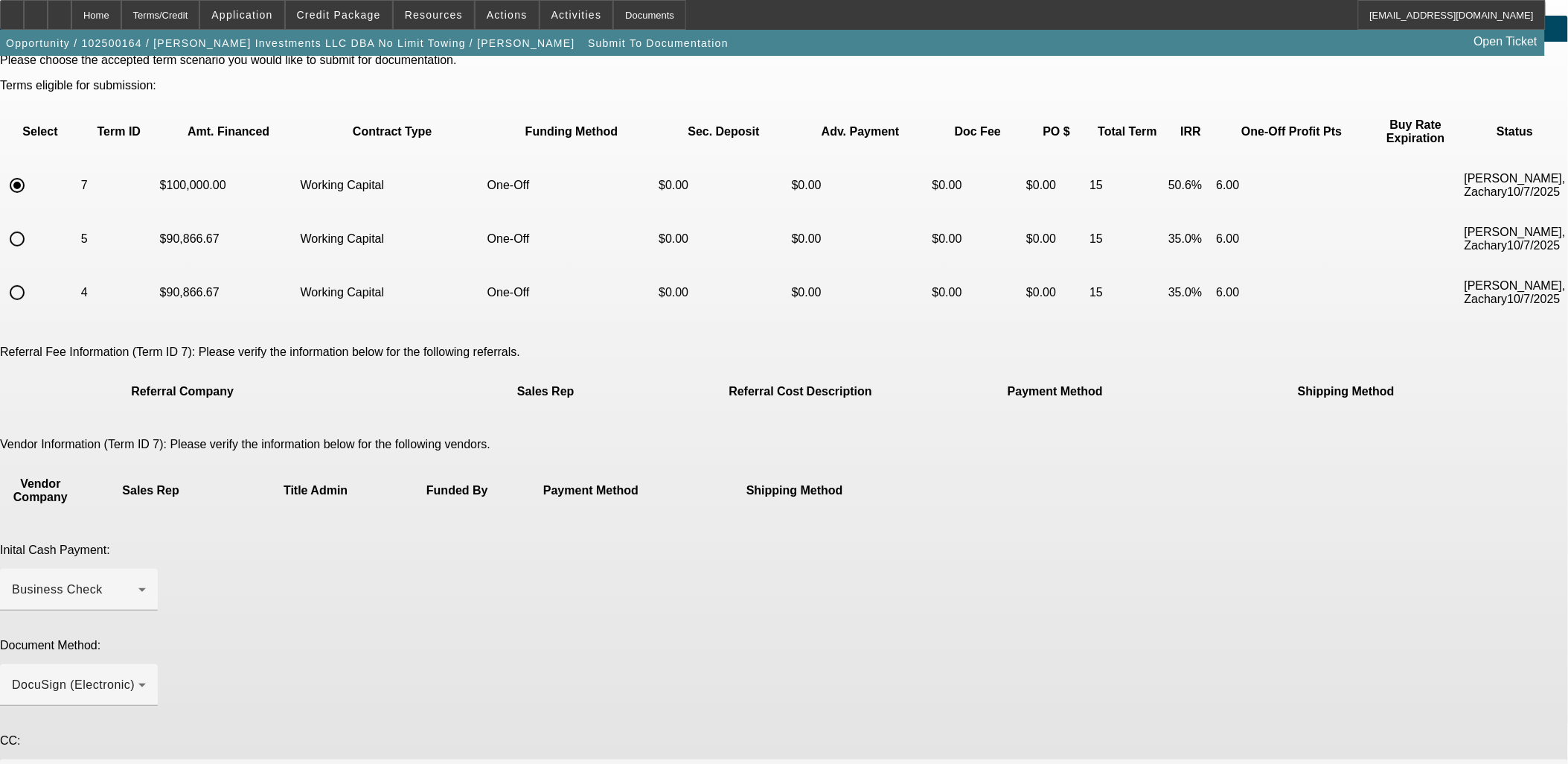
type textarea "WC already funded"
drag, startPoint x: 1112, startPoint y: 706, endPoint x: 1114, endPoint y: 718, distance: 12.2
click at [1114, 718] on div "Please choose the accepted term scenario you would like to submit for documenta…" at bounding box center [784, 521] width 1568 height 934
drag, startPoint x: 1114, startPoint y: 718, endPoint x: 1117, endPoint y: 725, distance: 7.6
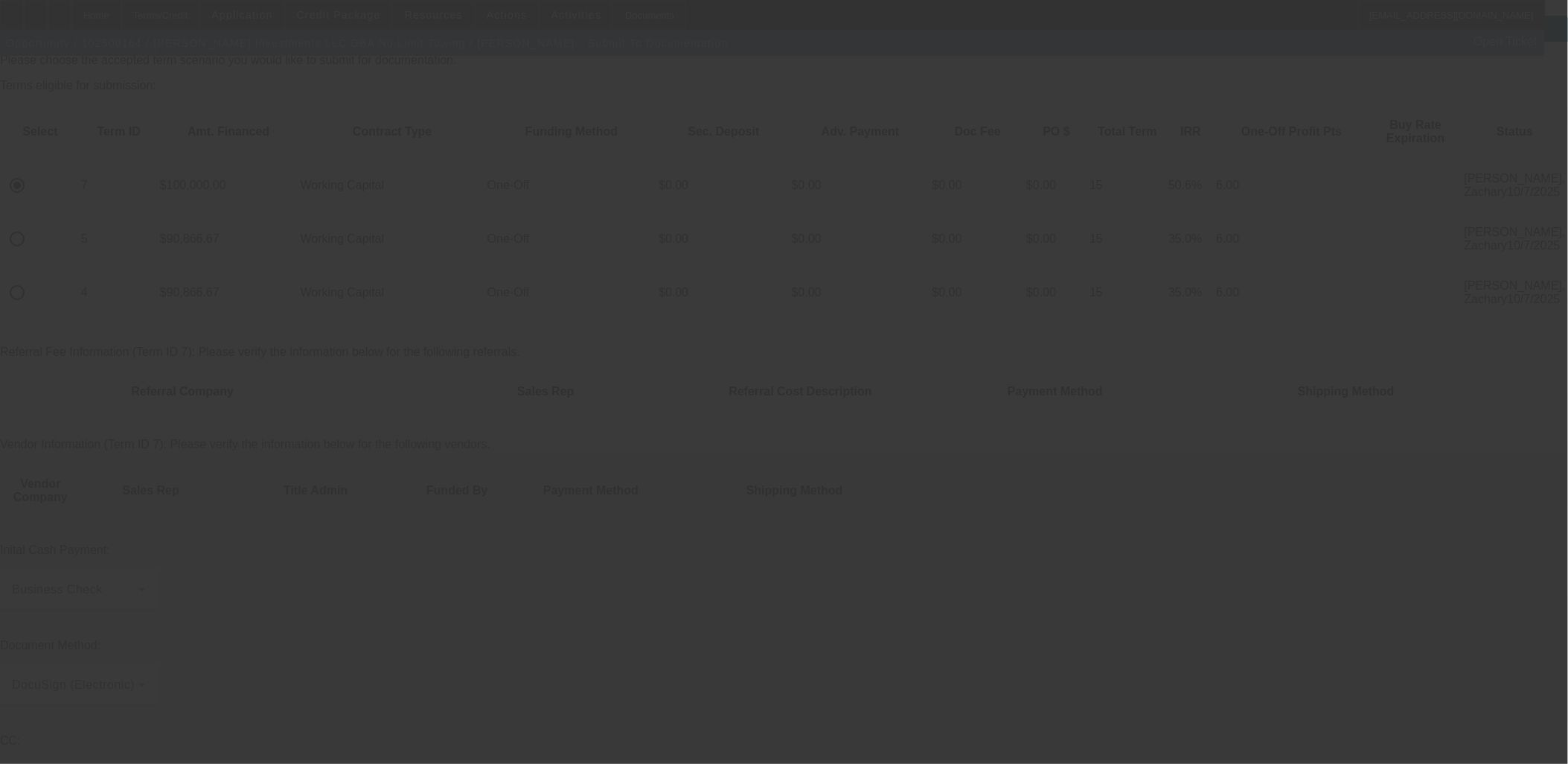
click at [1418, 429] on div at bounding box center [784, 382] width 1568 height 764
drag, startPoint x: 1418, startPoint y: 429, endPoint x: 1350, endPoint y: 382, distance: 82.7
click at [1395, 411] on div at bounding box center [784, 382] width 1568 height 764
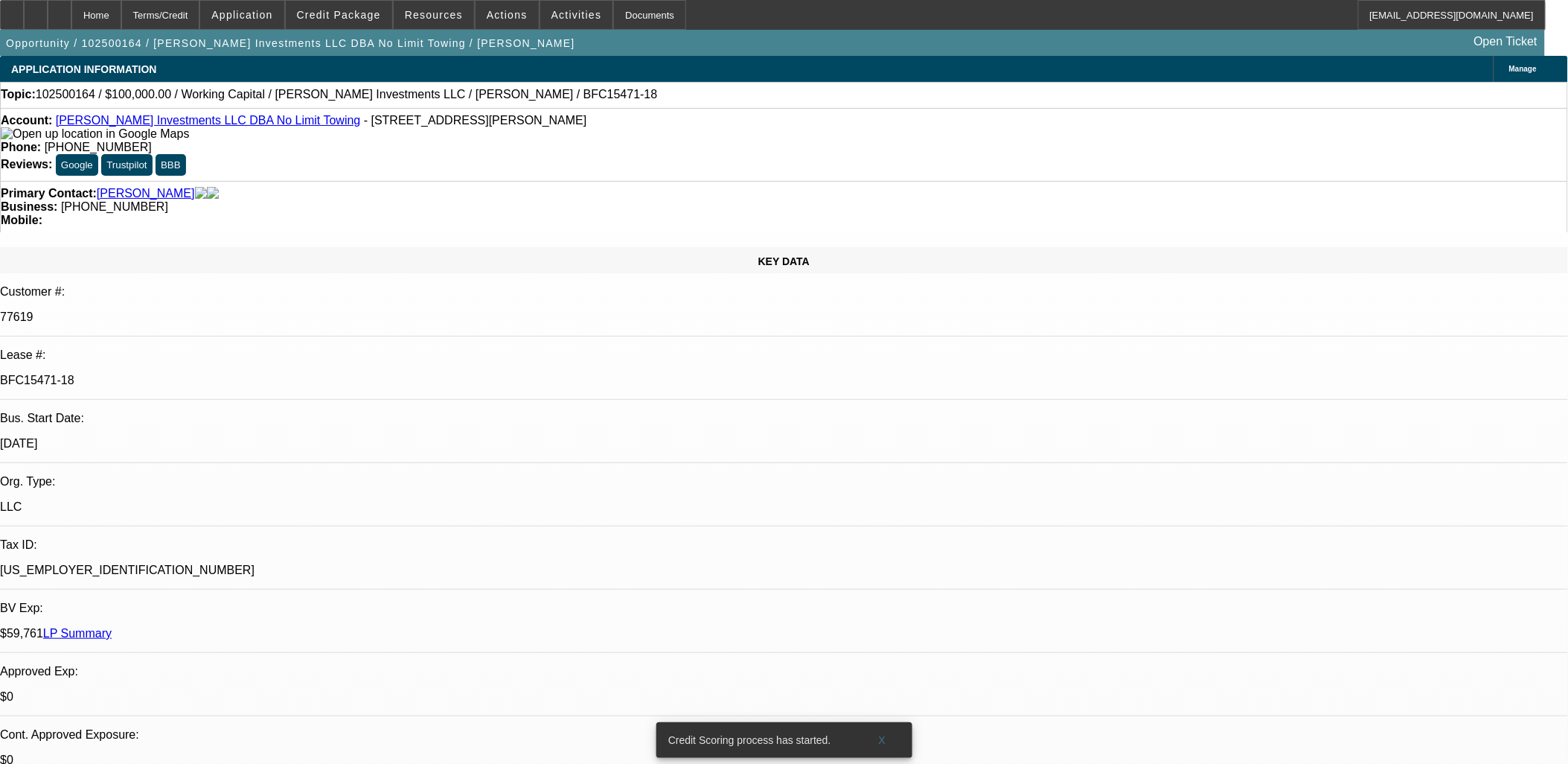
select select "0"
select select "2"
select select "0"
select select "6"
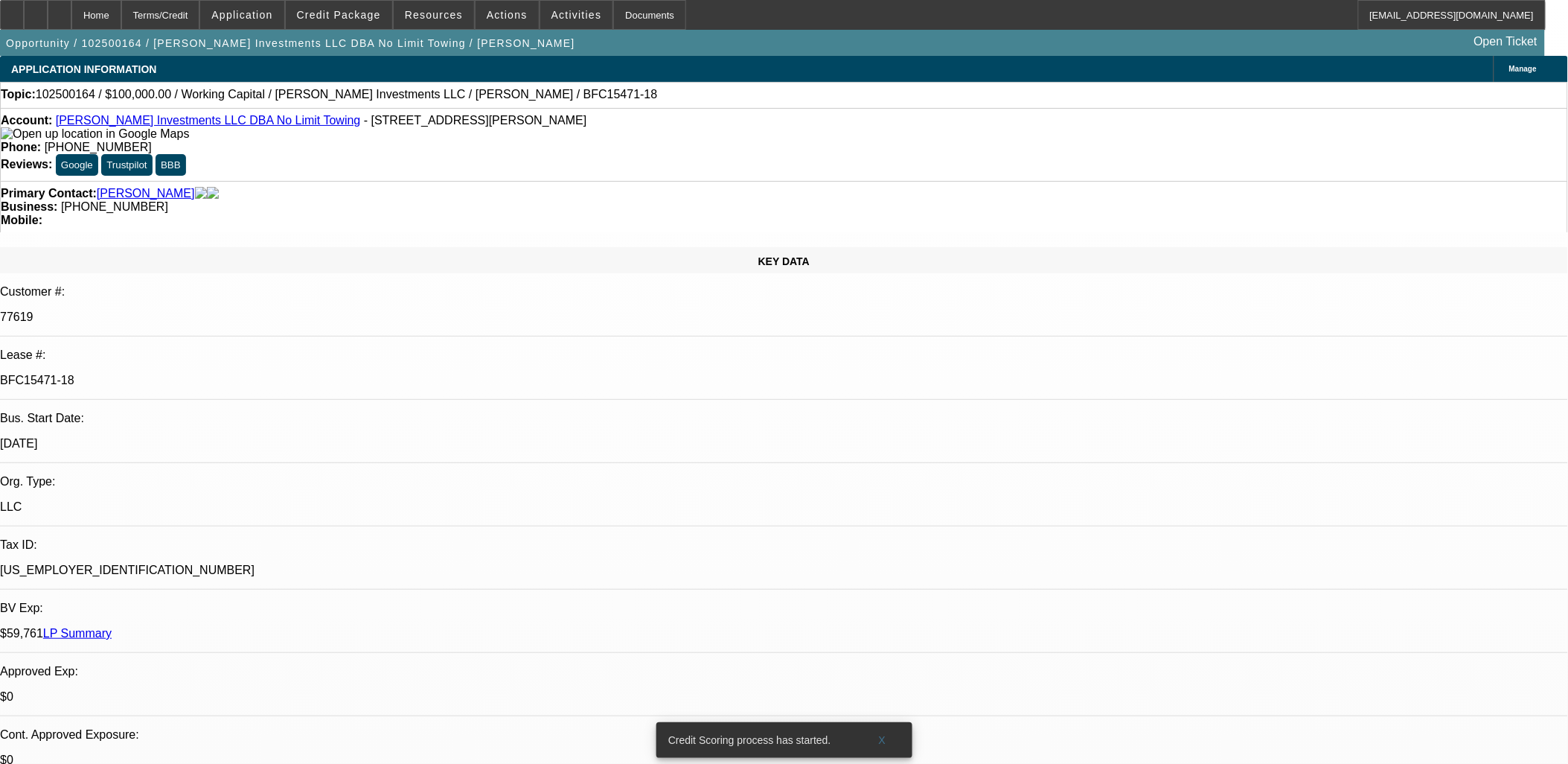
select select "0"
select select "2"
select select "0"
select select "6"
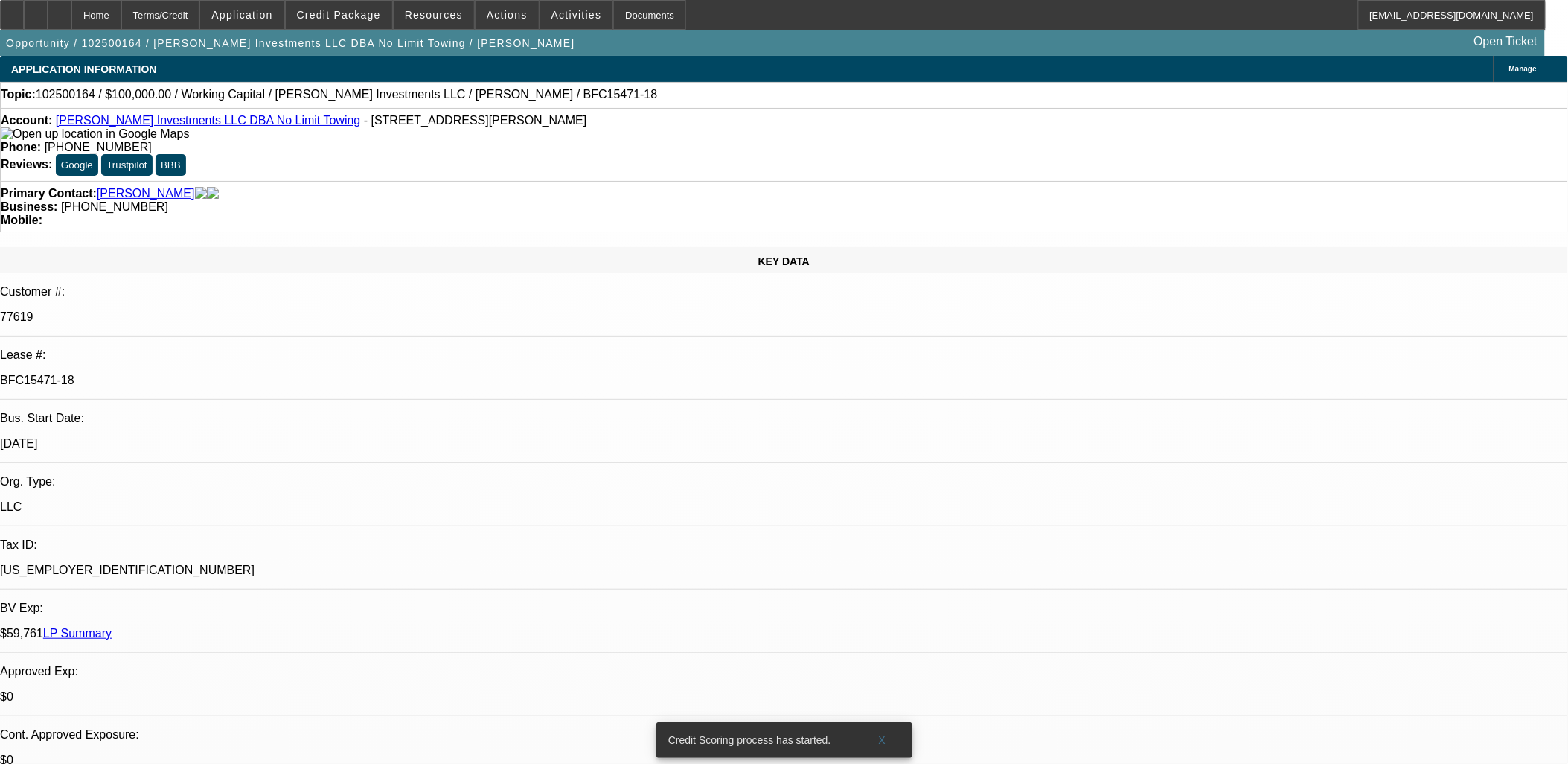
select select "0"
select select "2"
select select "0"
select select "6"
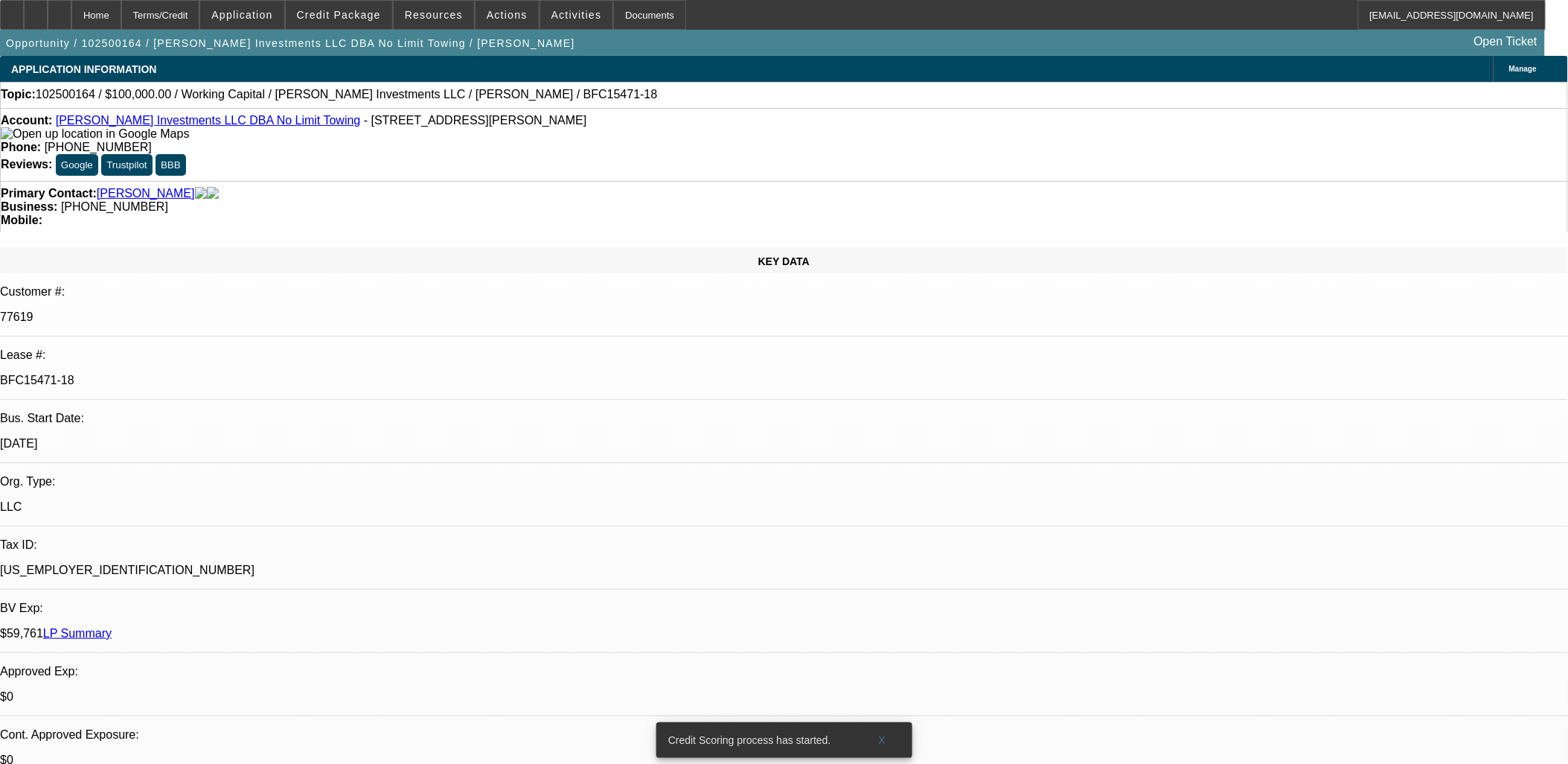
select select "0"
select select "2"
select select "0"
select select "6"
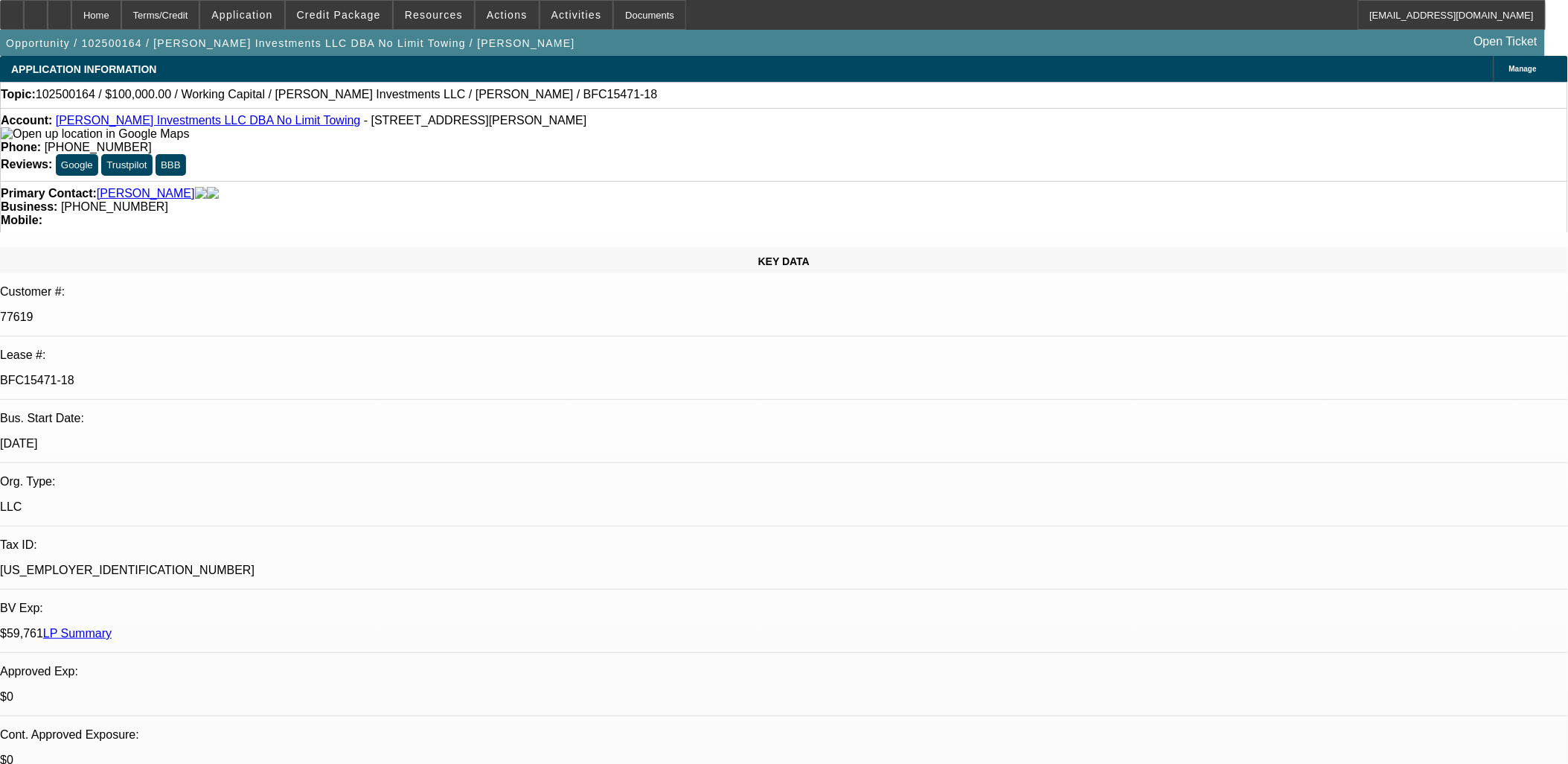
drag, startPoint x: 744, startPoint y: 258, endPoint x: 559, endPoint y: 298, distance: 189.3
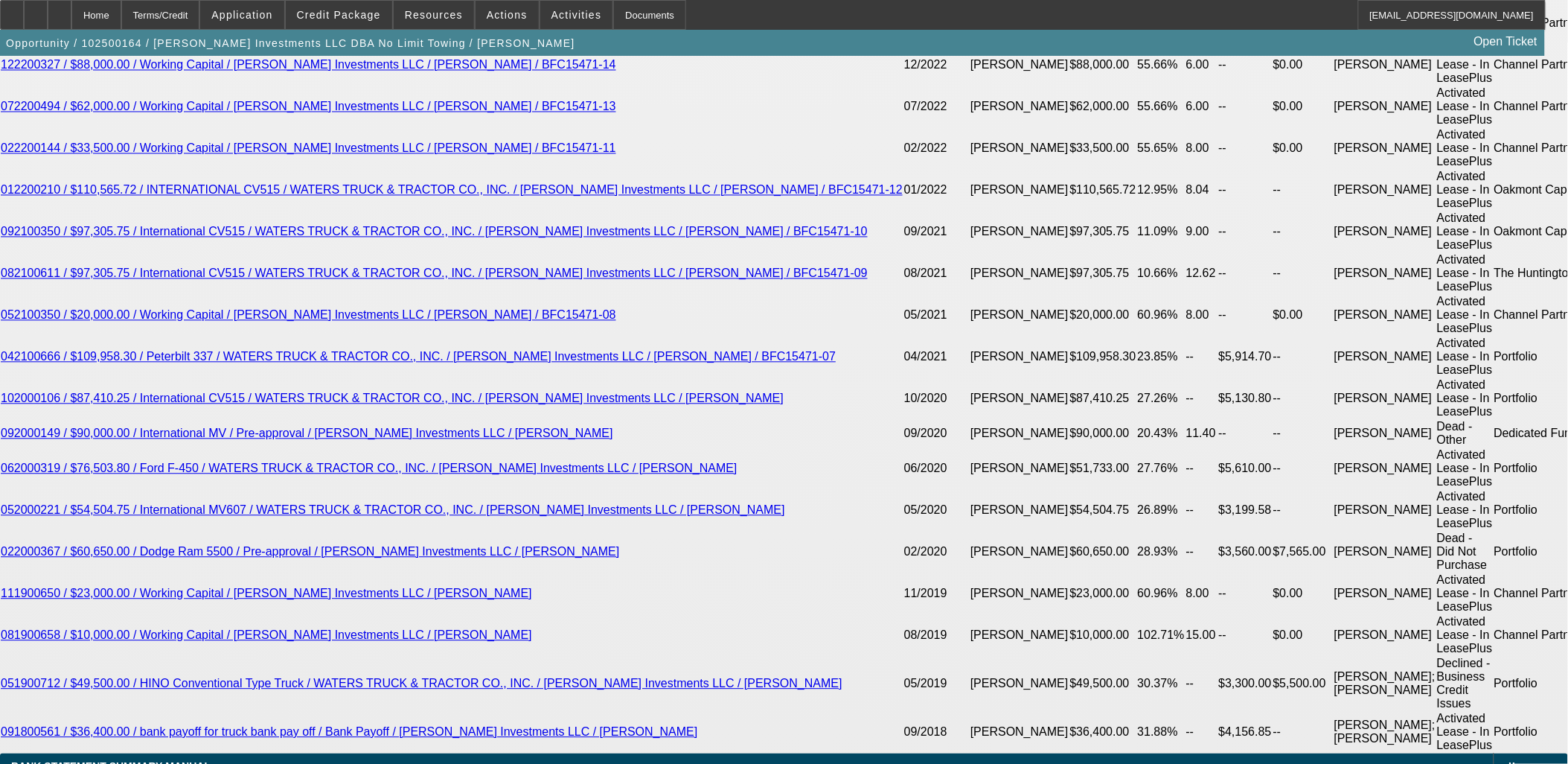
scroll to position [2978, 0]
